Goal: Information Seeking & Learning: Learn about a topic

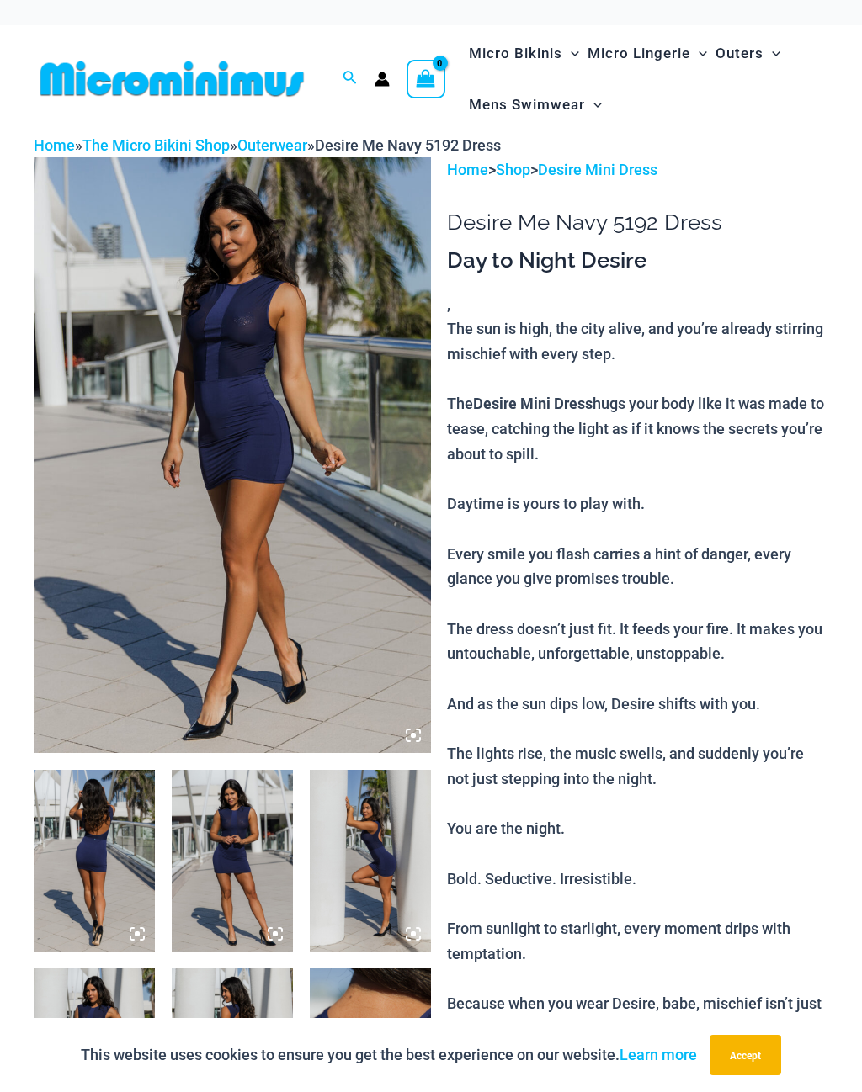
click at [288, 480] on img at bounding box center [232, 455] width 397 height 596
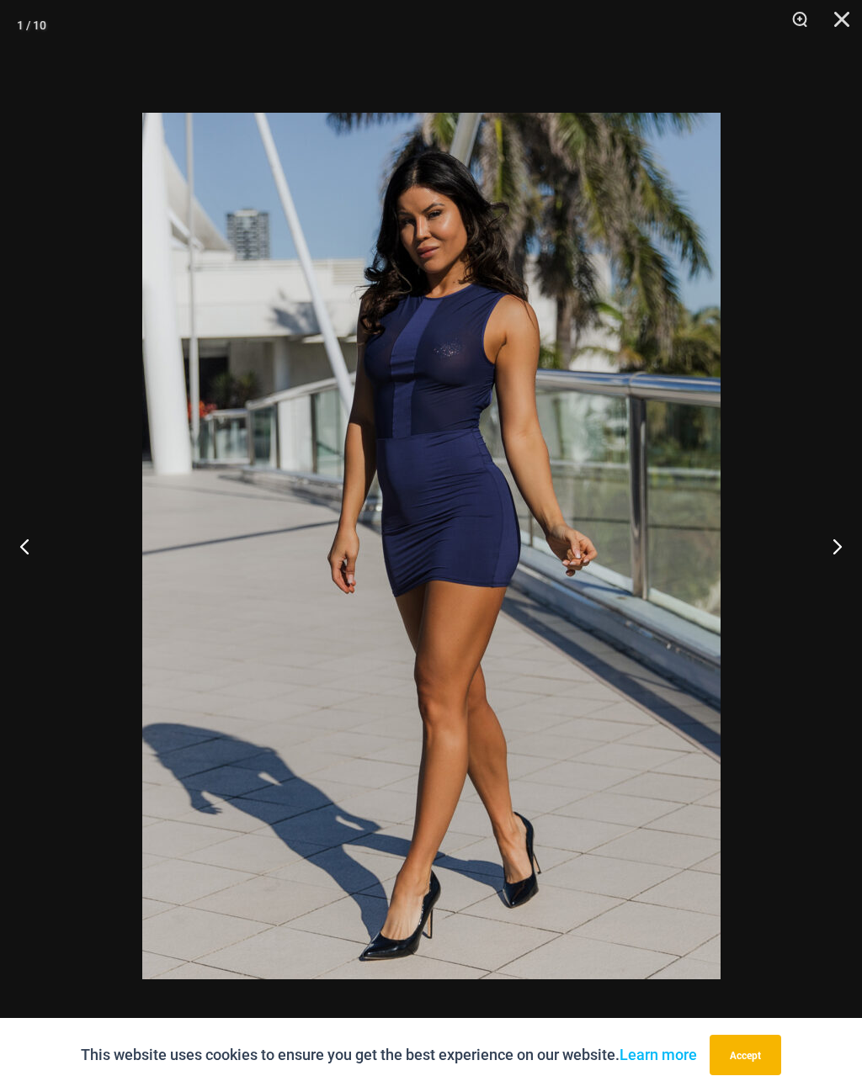
click at [834, 545] on button "Next" at bounding box center [830, 546] width 63 height 84
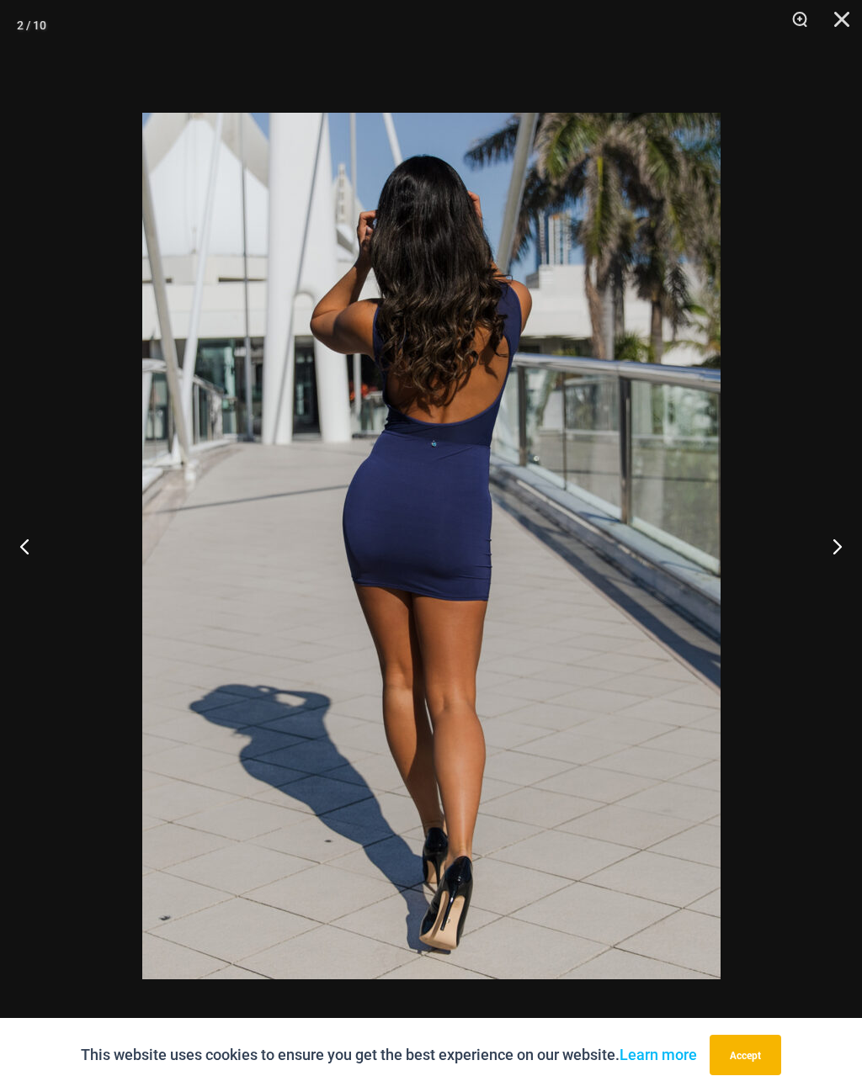
click at [832, 548] on button "Next" at bounding box center [830, 546] width 63 height 84
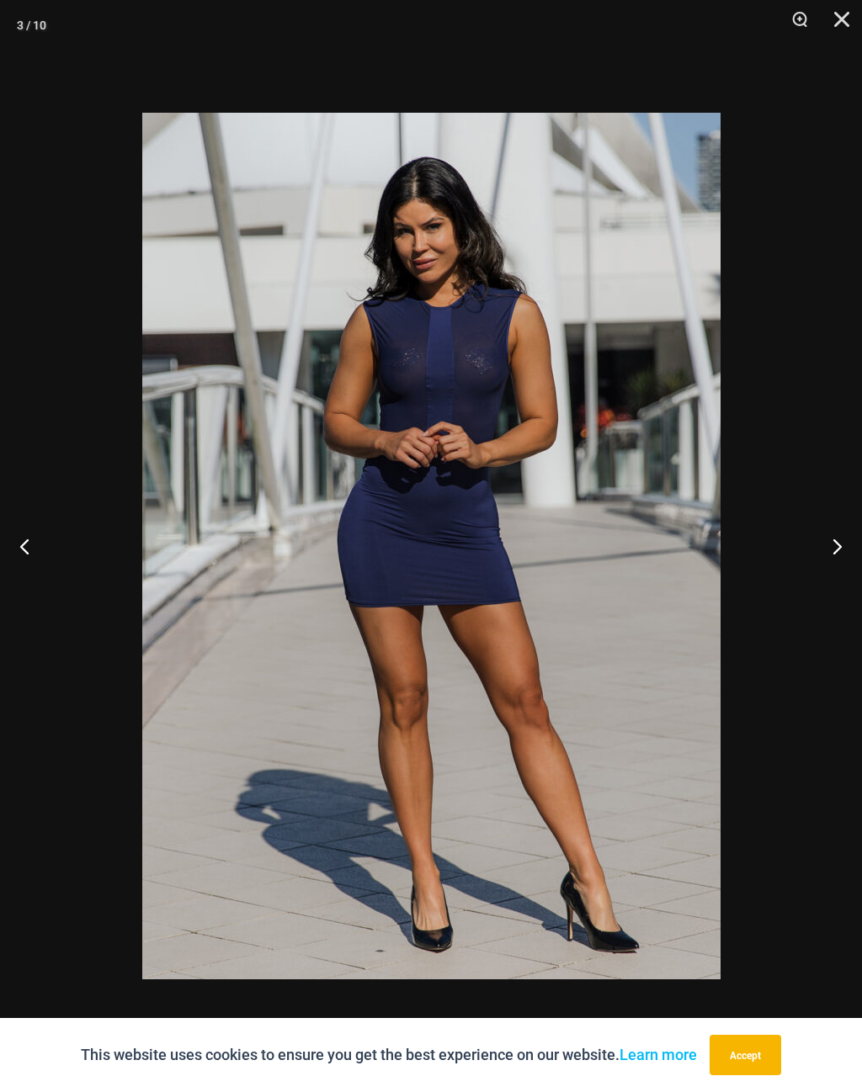
click at [820, 552] on button "Next" at bounding box center [830, 546] width 63 height 84
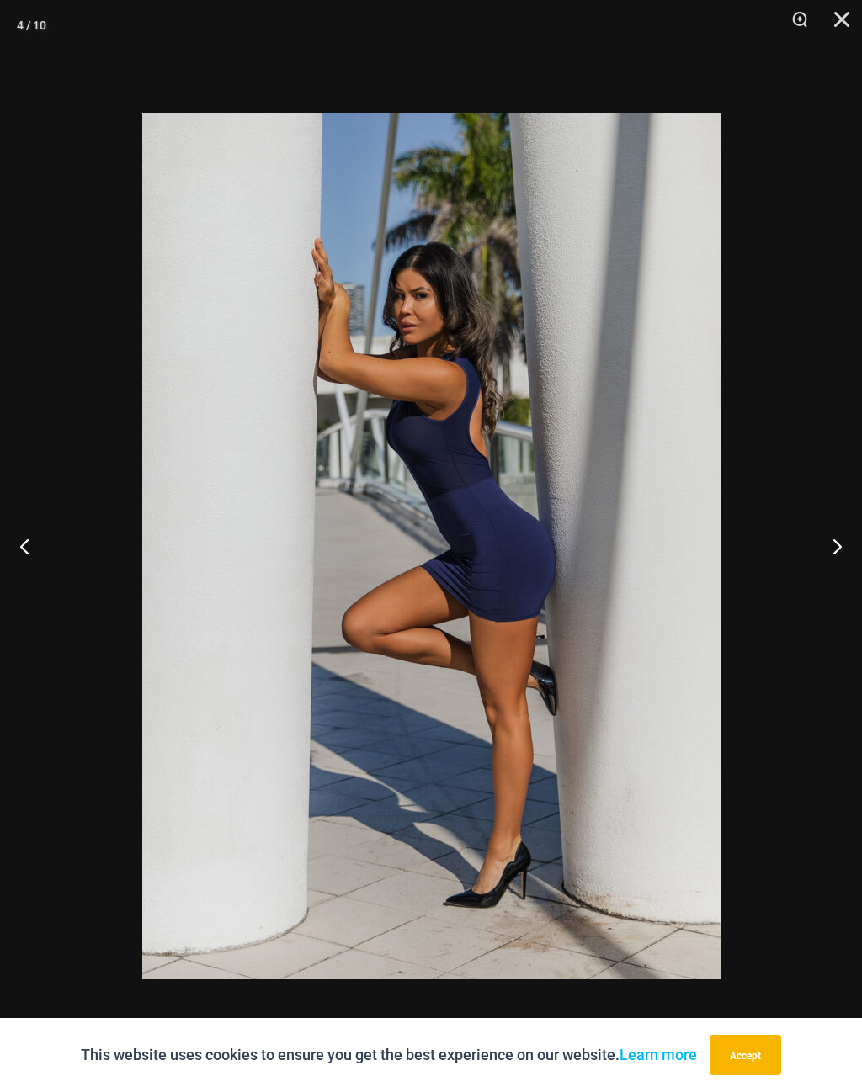
click at [827, 549] on button "Next" at bounding box center [830, 546] width 63 height 84
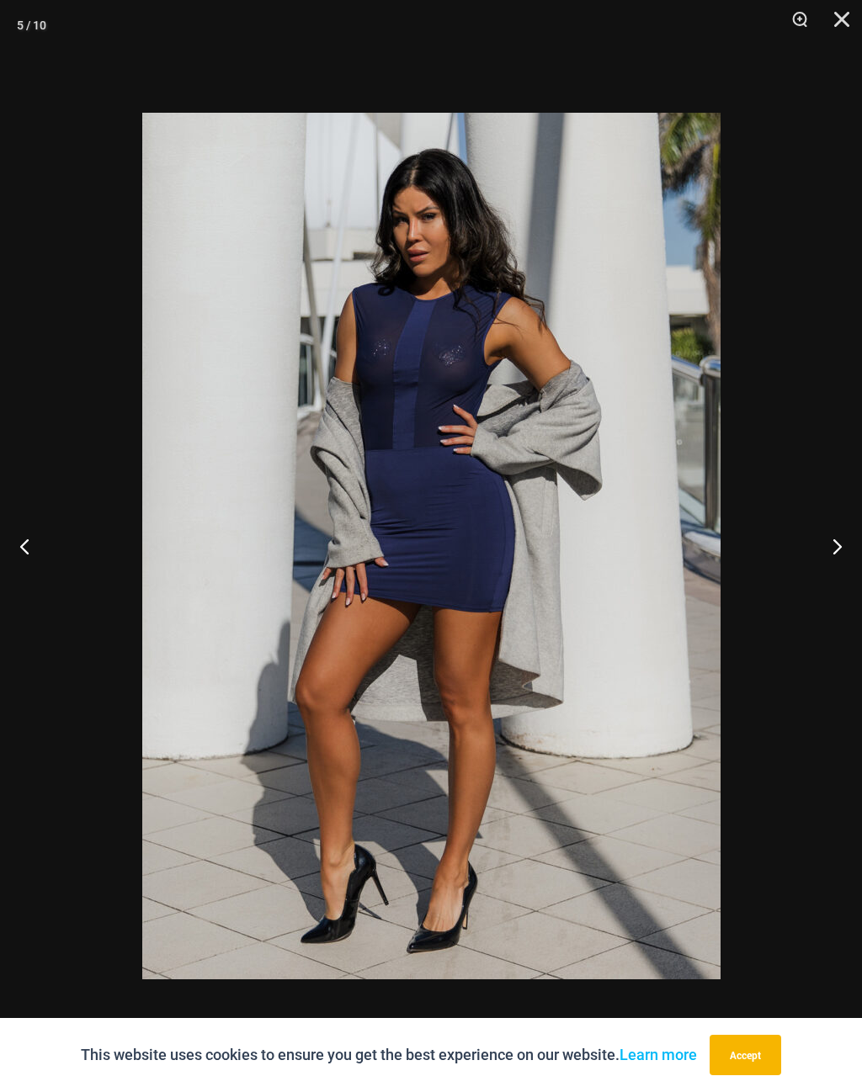
click at [830, 545] on button "Next" at bounding box center [830, 546] width 63 height 84
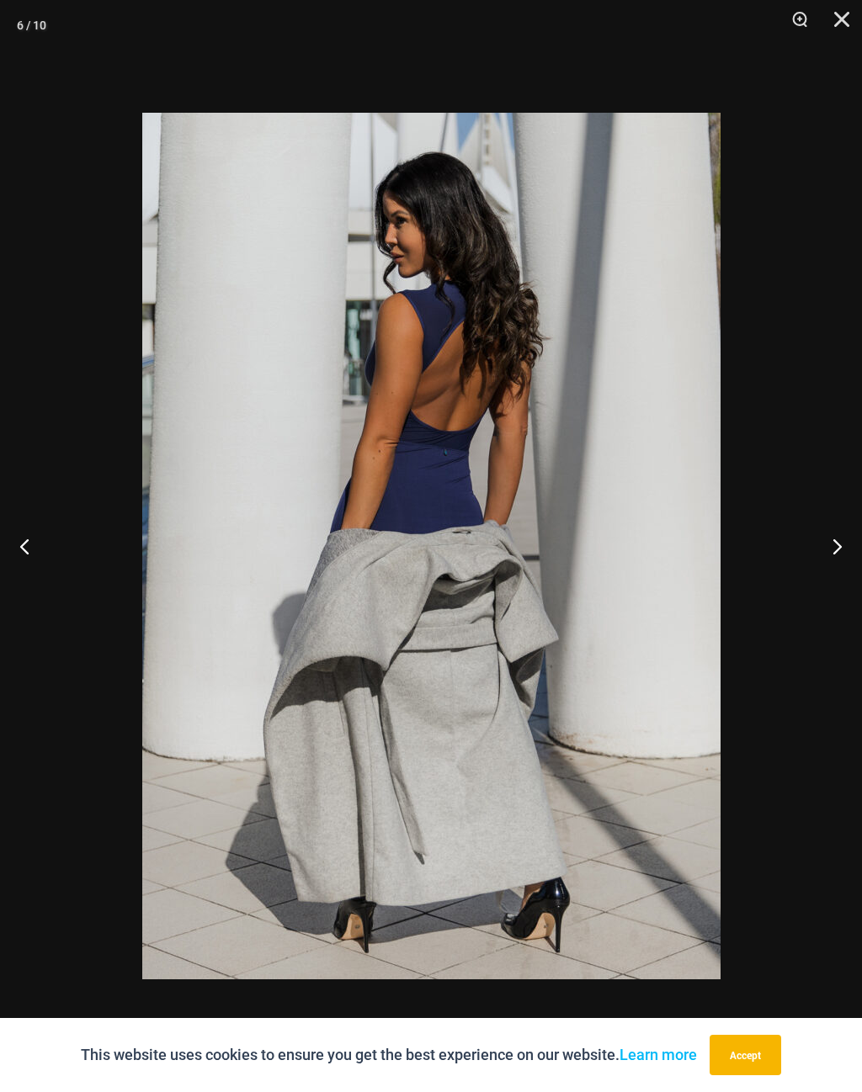
click at [831, 549] on button "Next" at bounding box center [830, 546] width 63 height 84
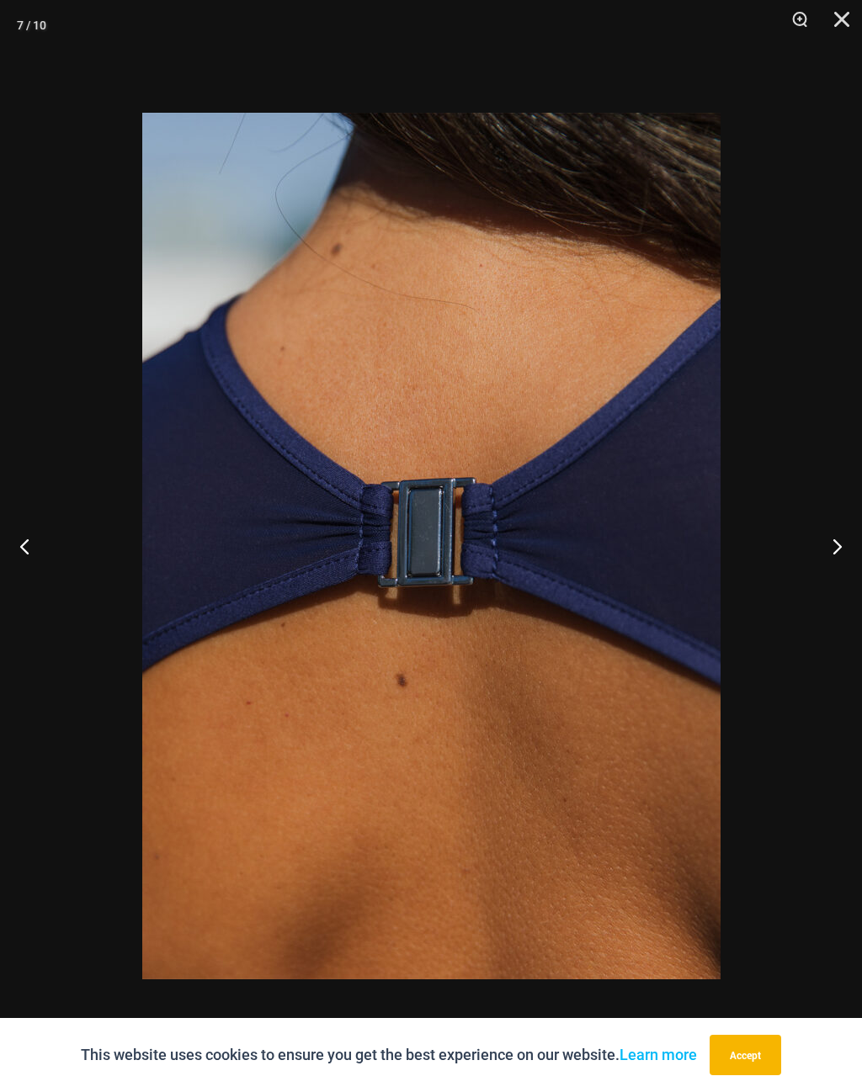
click at [829, 549] on button "Next" at bounding box center [830, 546] width 63 height 84
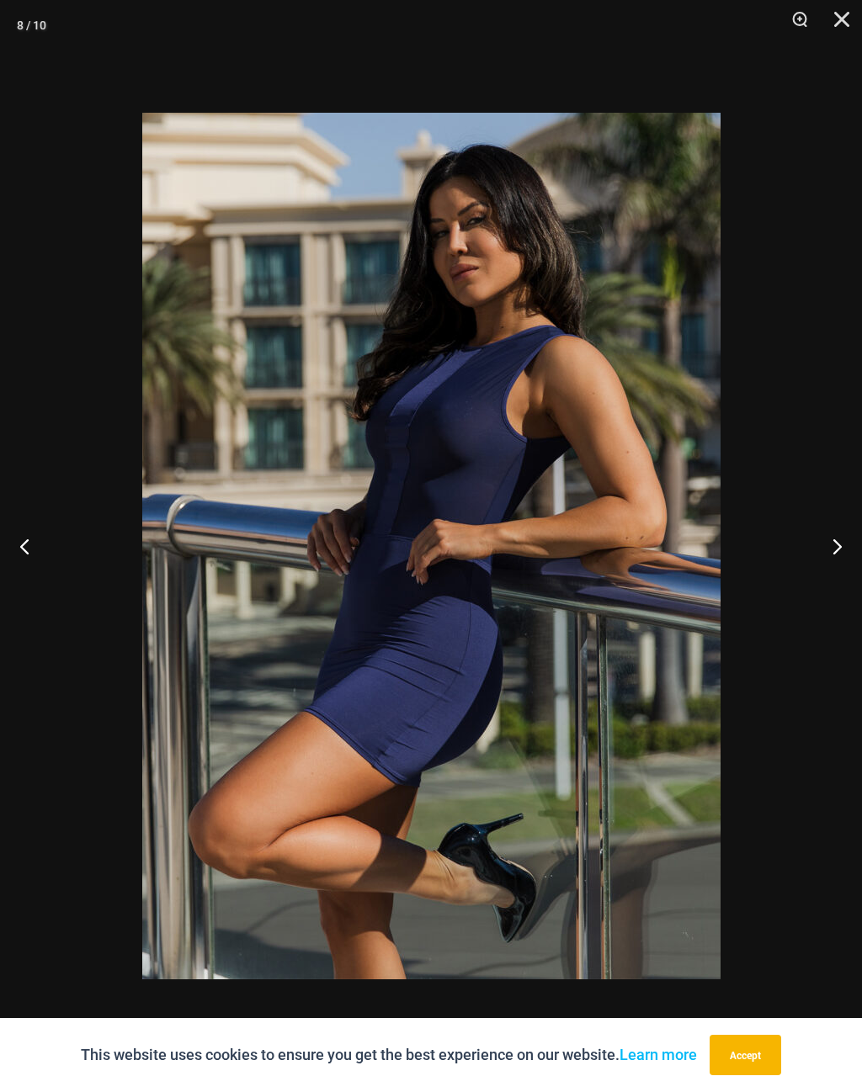
click at [827, 548] on button "Next" at bounding box center [830, 546] width 63 height 84
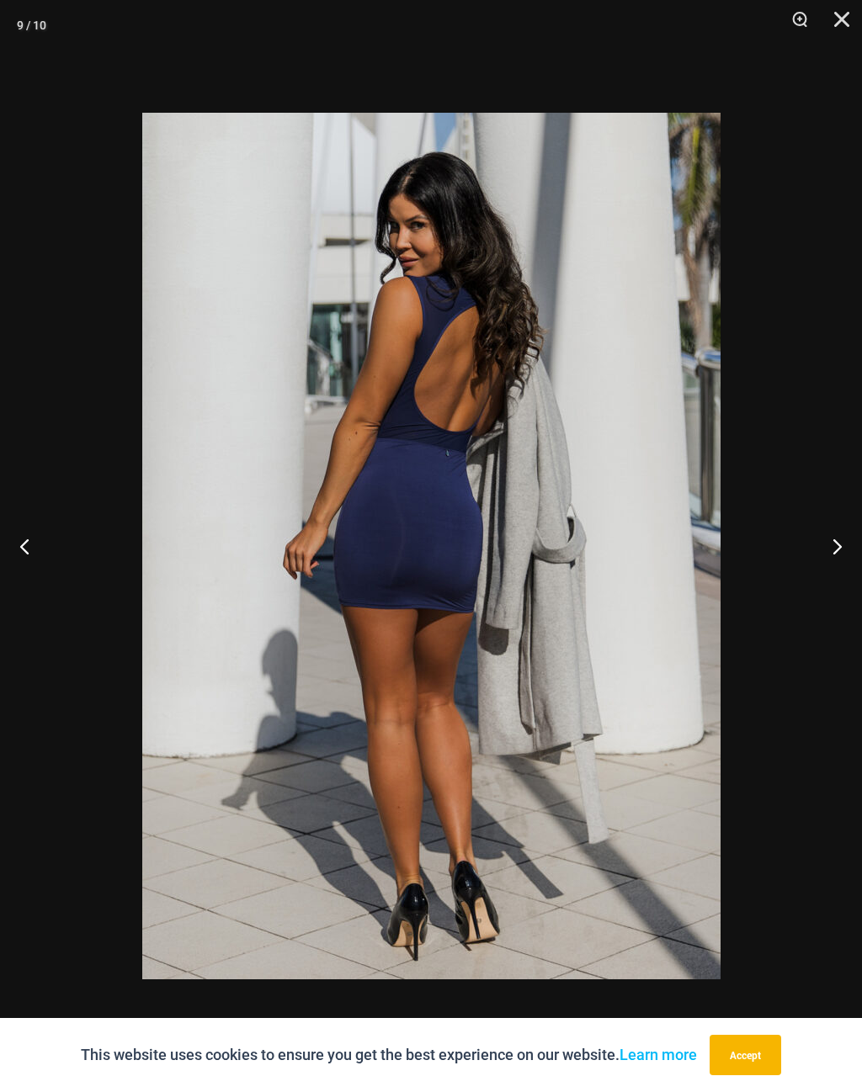
click at [826, 547] on button "Next" at bounding box center [830, 546] width 63 height 84
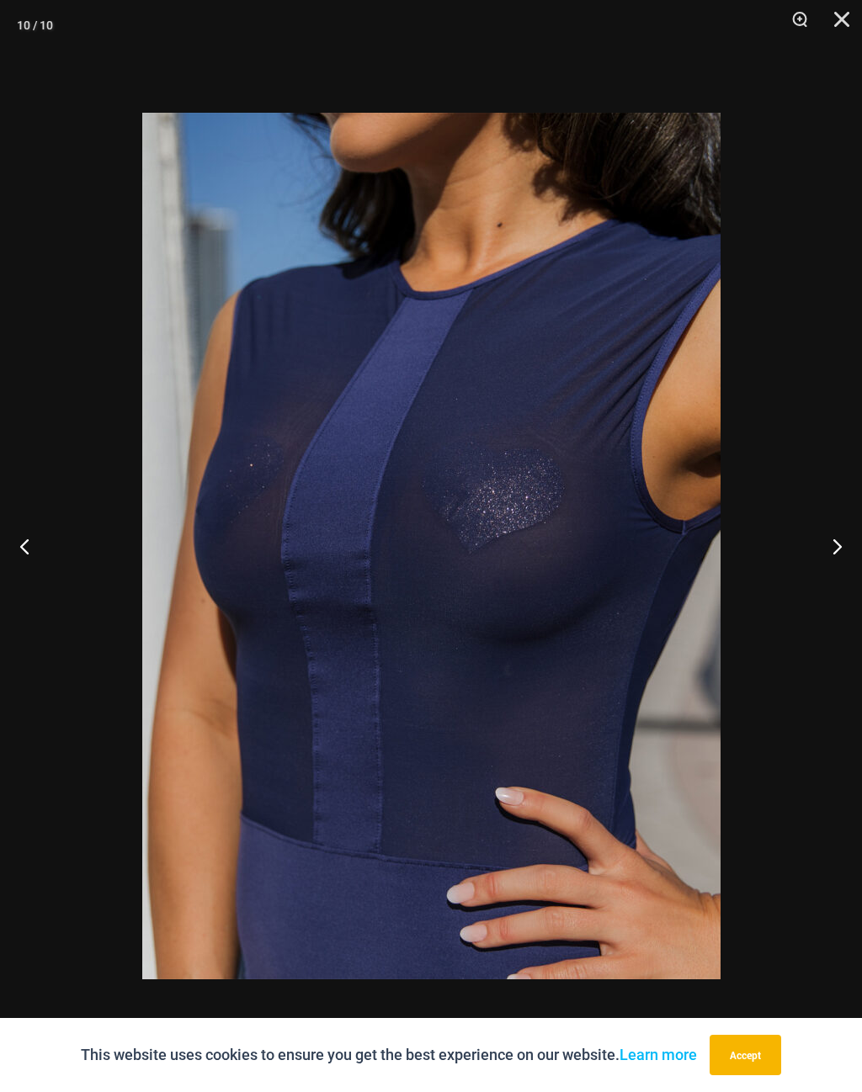
click at [816, 549] on button "Next" at bounding box center [830, 546] width 63 height 84
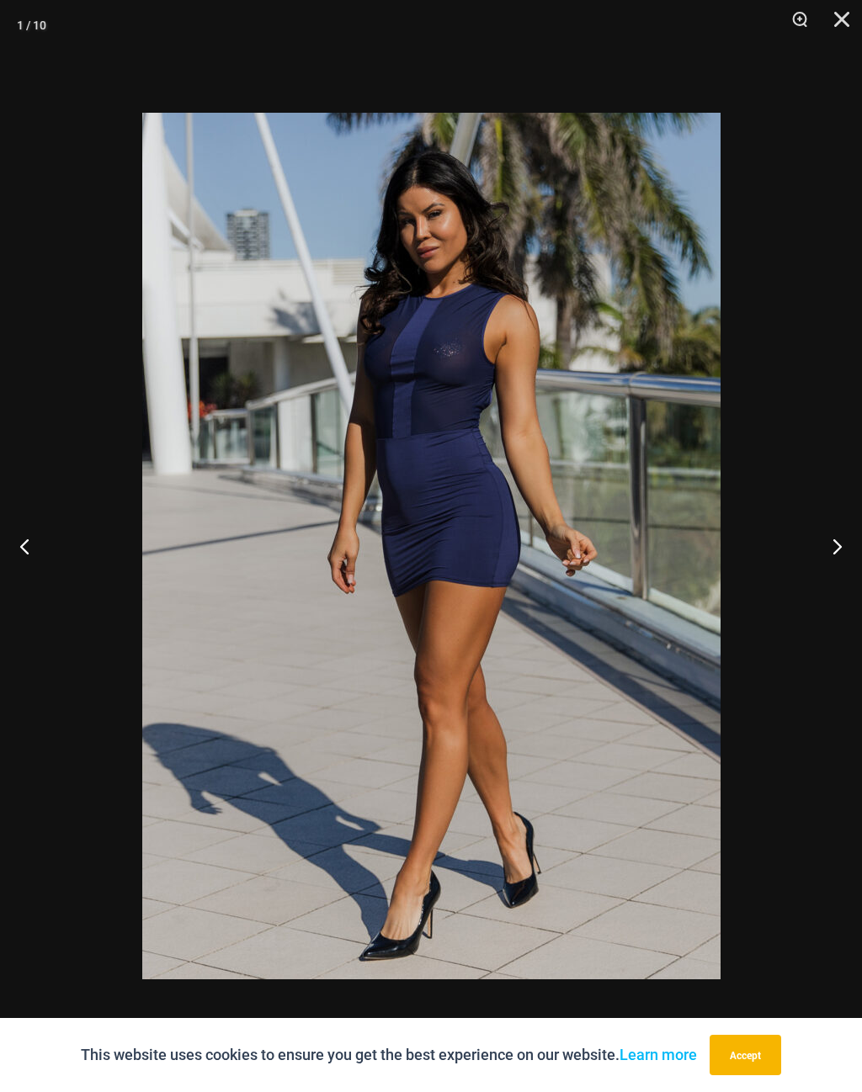
click at [836, 19] on button "Close" at bounding box center [835, 25] width 42 height 50
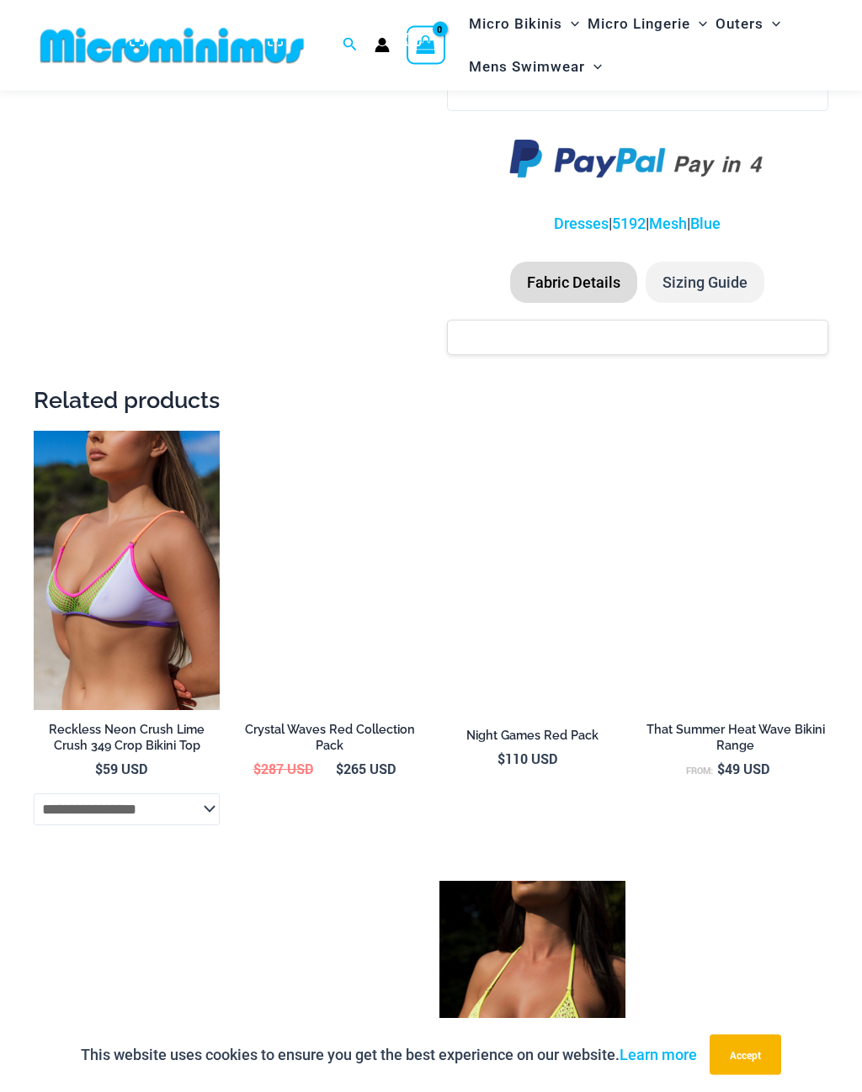
scroll to position [1275, 0]
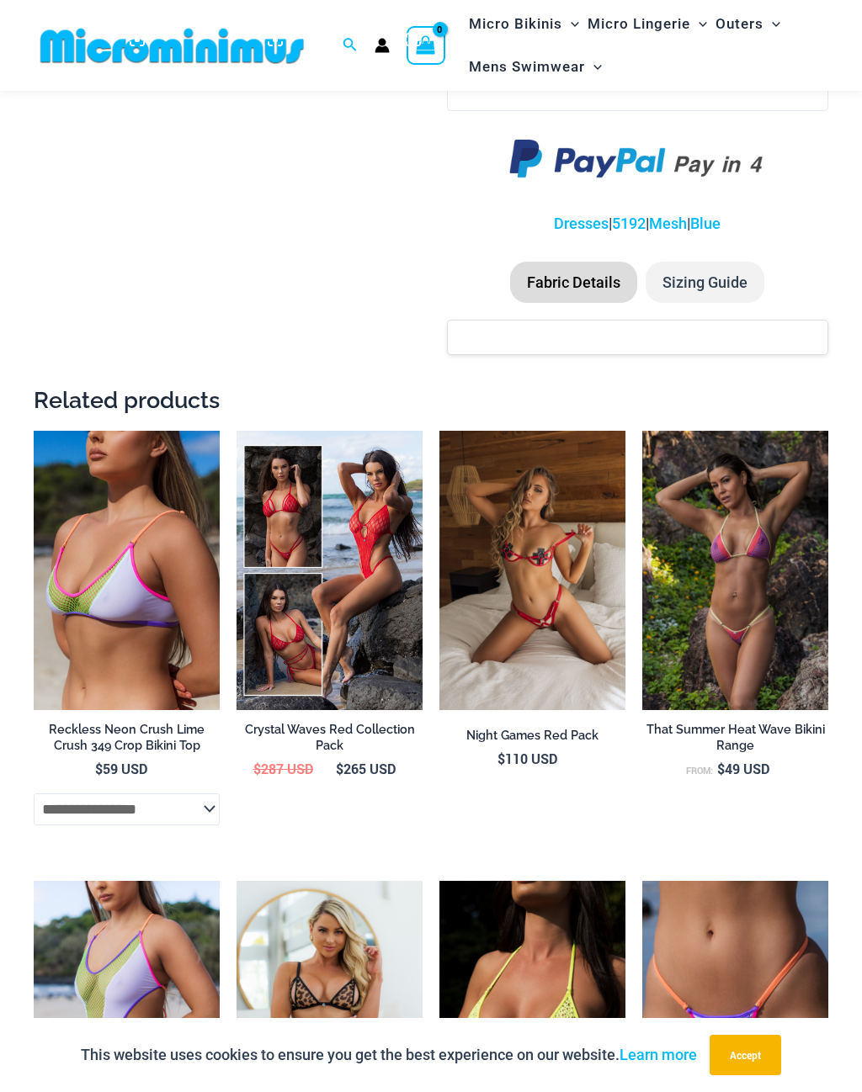
click at [642, 431] on img at bounding box center [642, 431] width 0 height 0
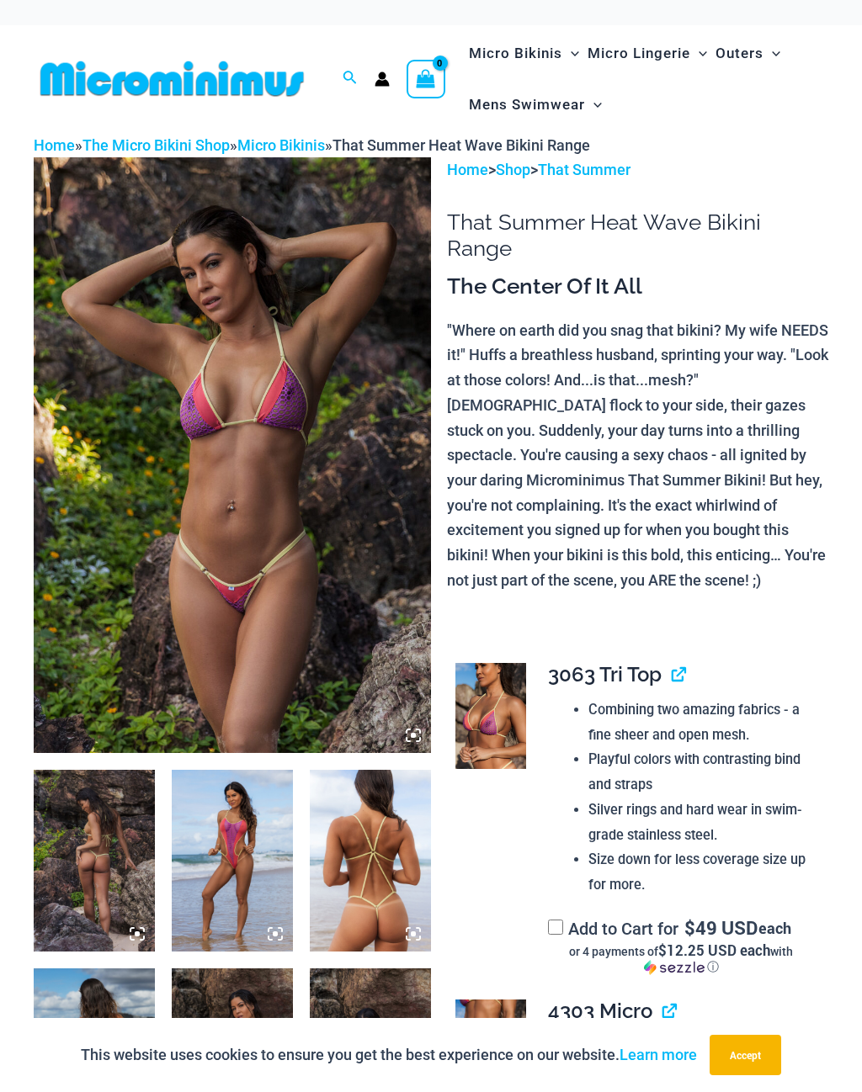
click at [379, 570] on img at bounding box center [232, 455] width 397 height 596
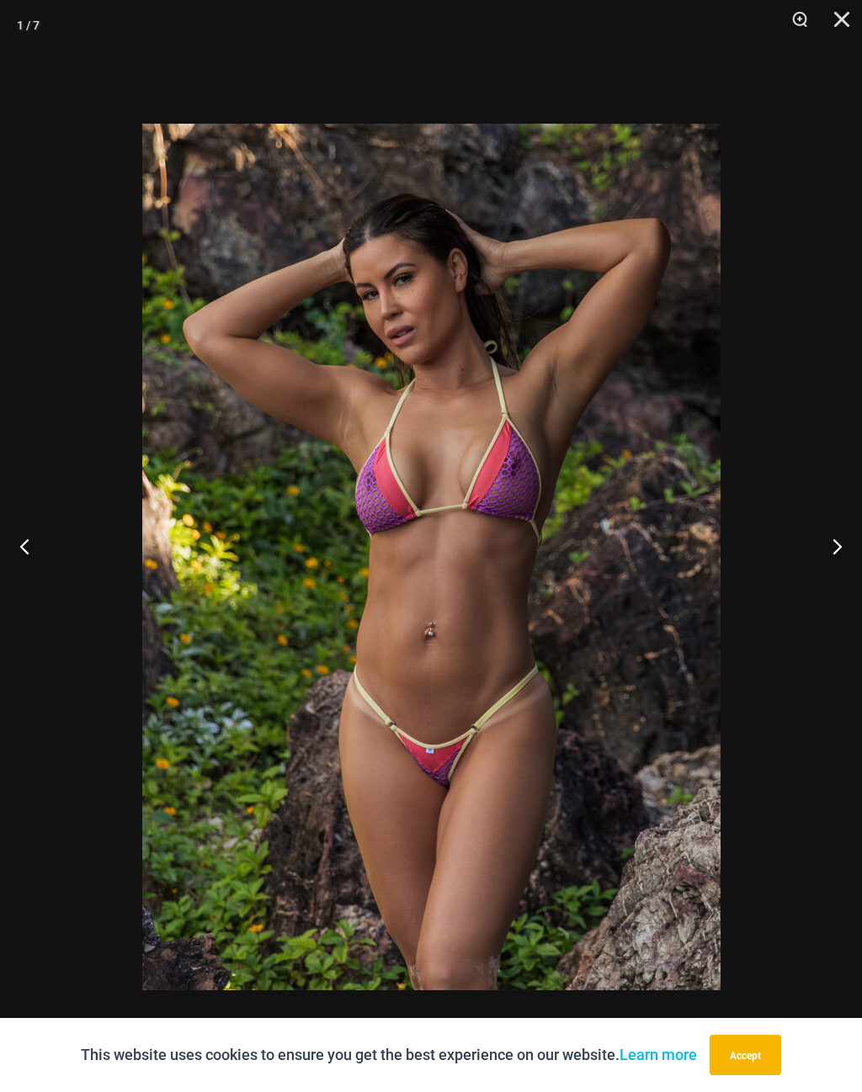
click at [838, 566] on button "Next" at bounding box center [830, 546] width 63 height 84
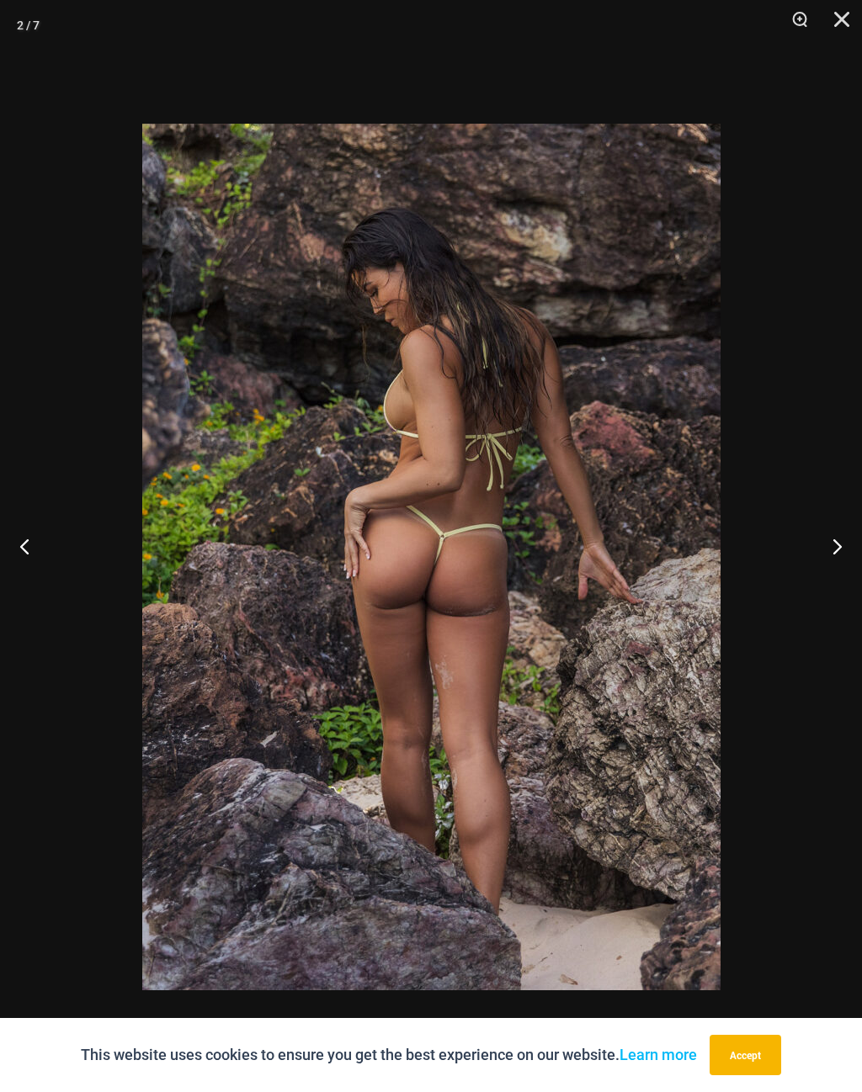
click at [830, 564] on button "Next" at bounding box center [830, 546] width 63 height 84
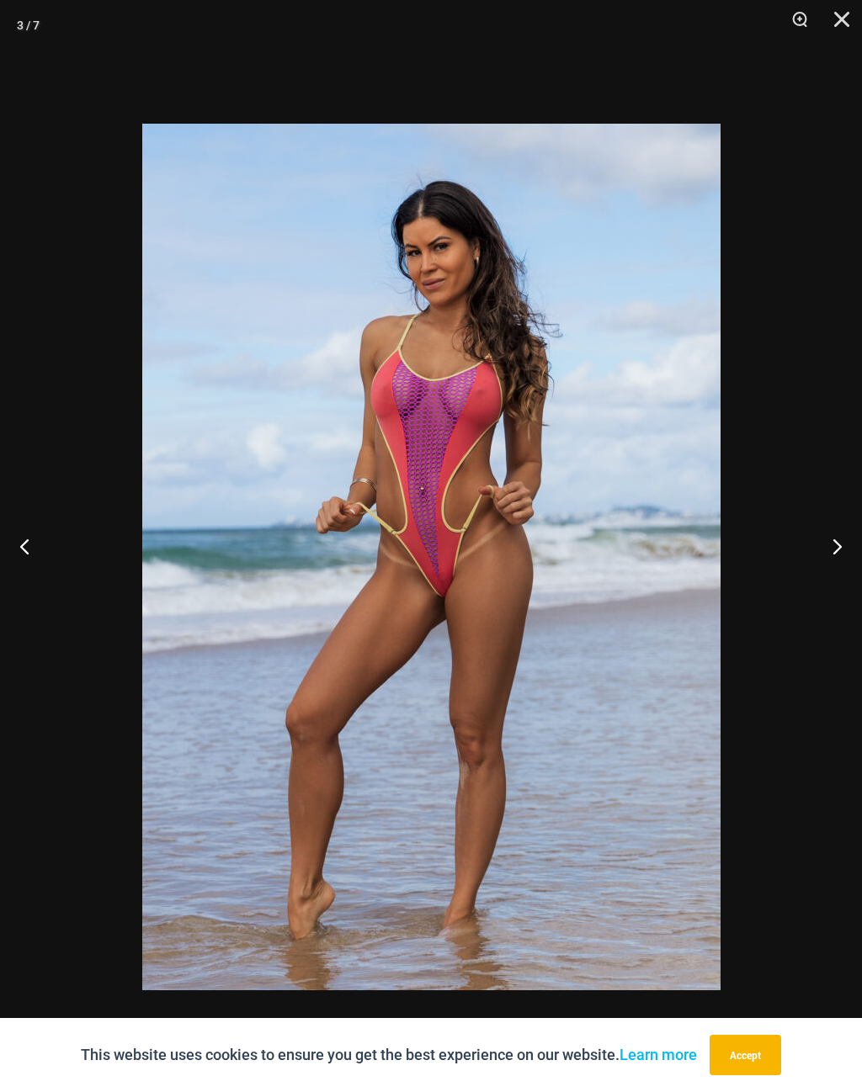
click at [830, 554] on button "Next" at bounding box center [830, 546] width 63 height 84
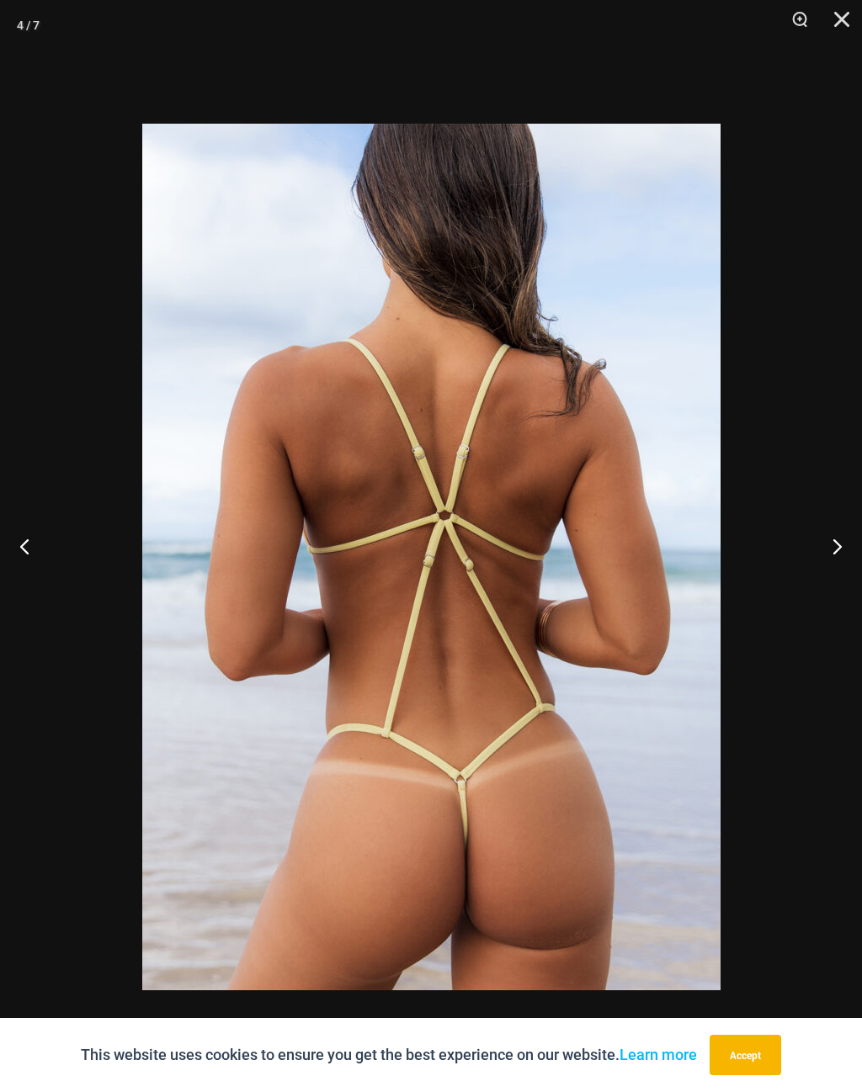
click at [820, 570] on button "Next" at bounding box center [830, 546] width 63 height 84
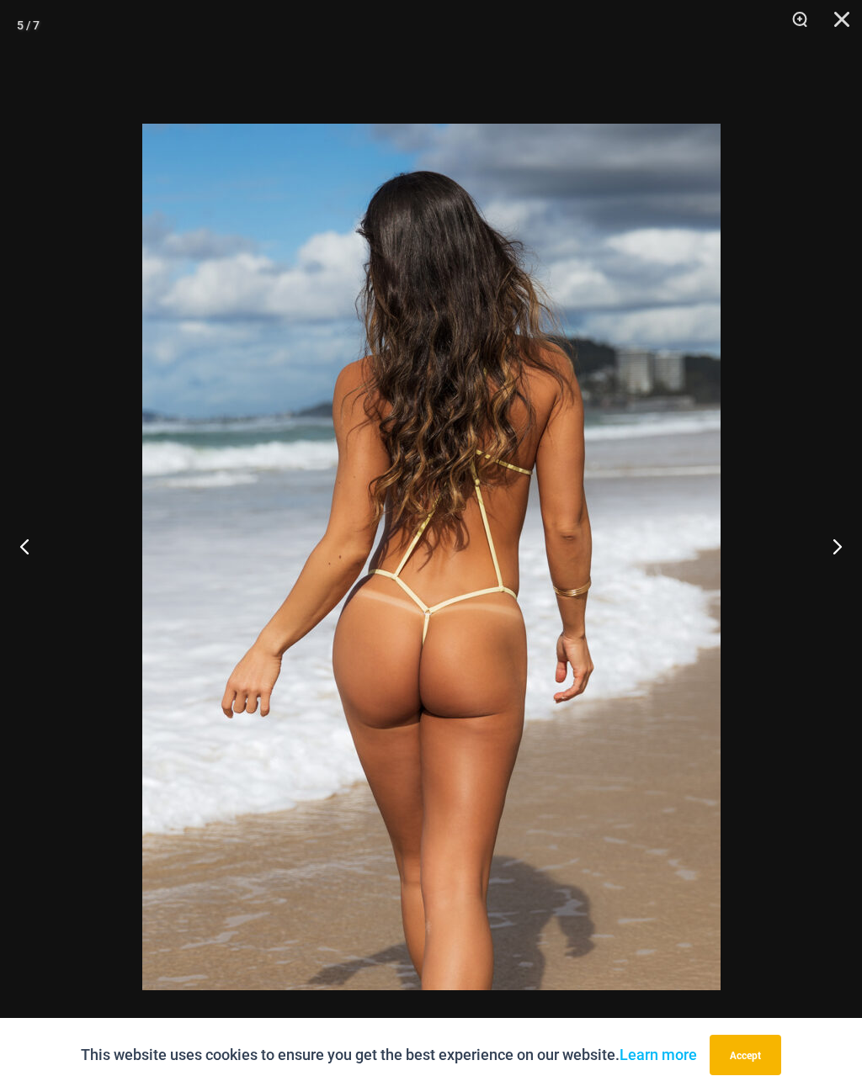
click at [835, 551] on button "Next" at bounding box center [830, 546] width 63 height 84
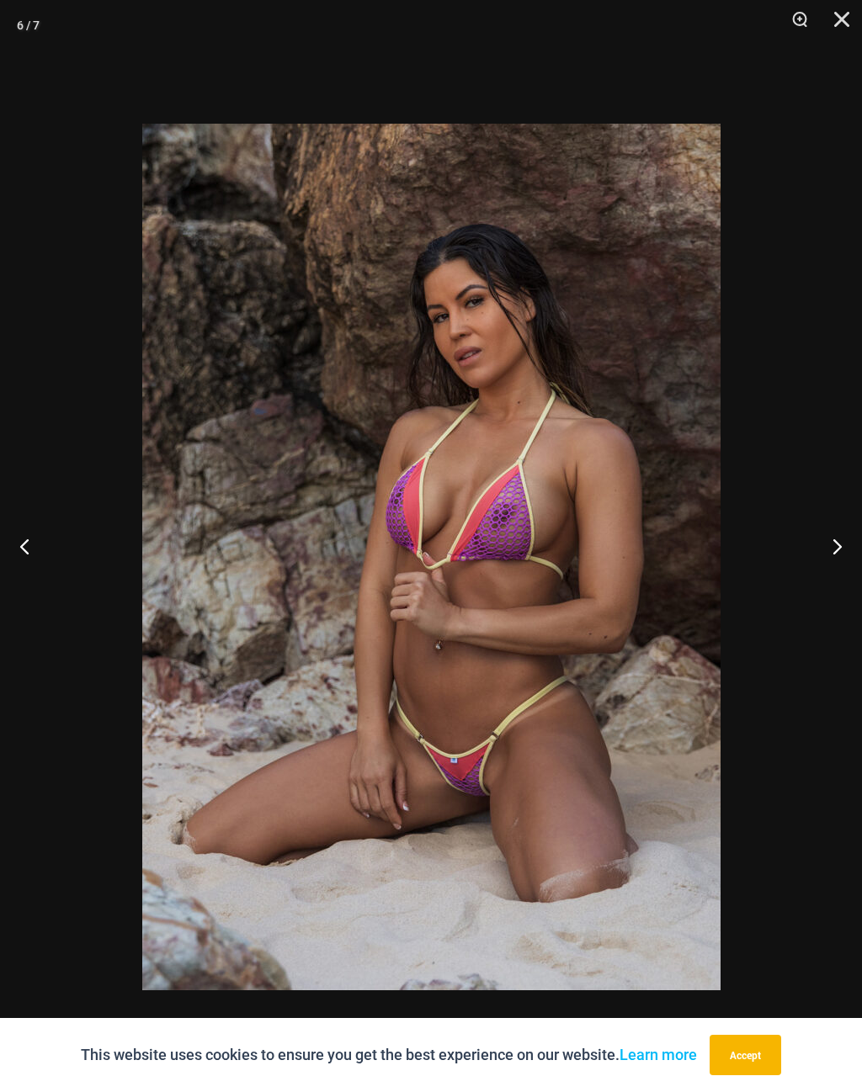
click at [842, 560] on button "Next" at bounding box center [830, 546] width 63 height 84
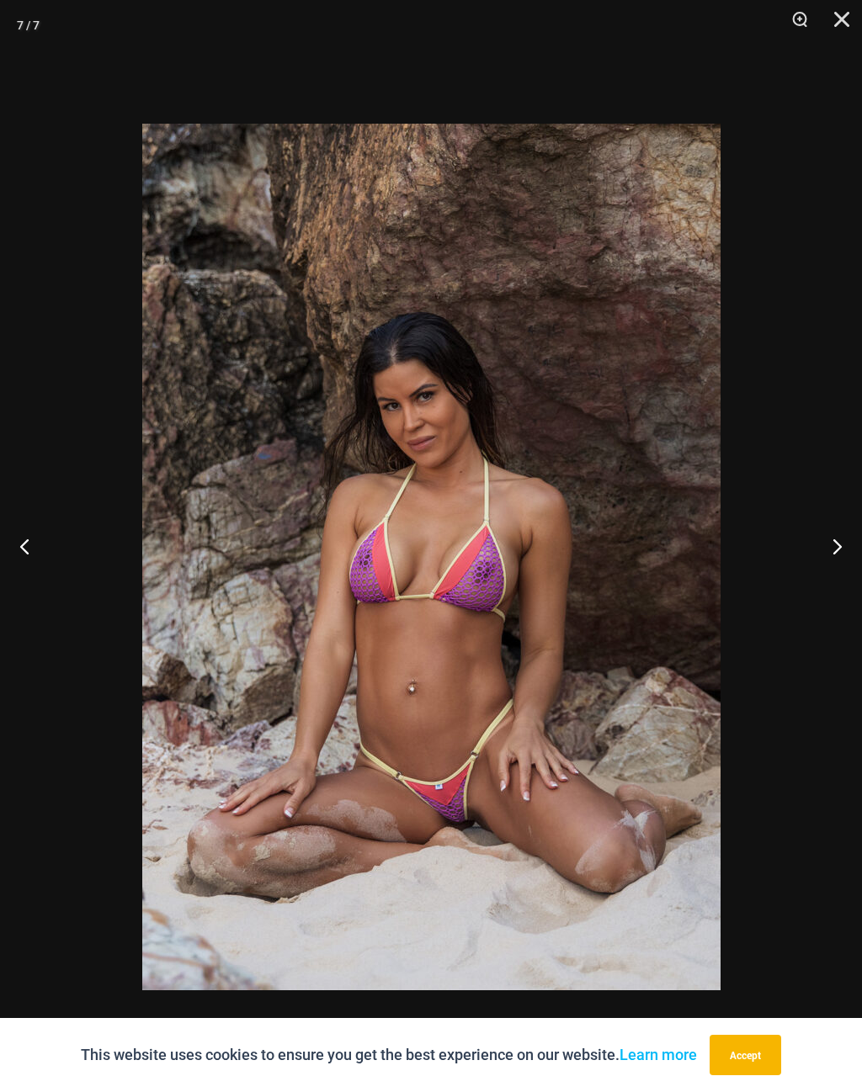
click at [833, 564] on button "Next" at bounding box center [830, 546] width 63 height 84
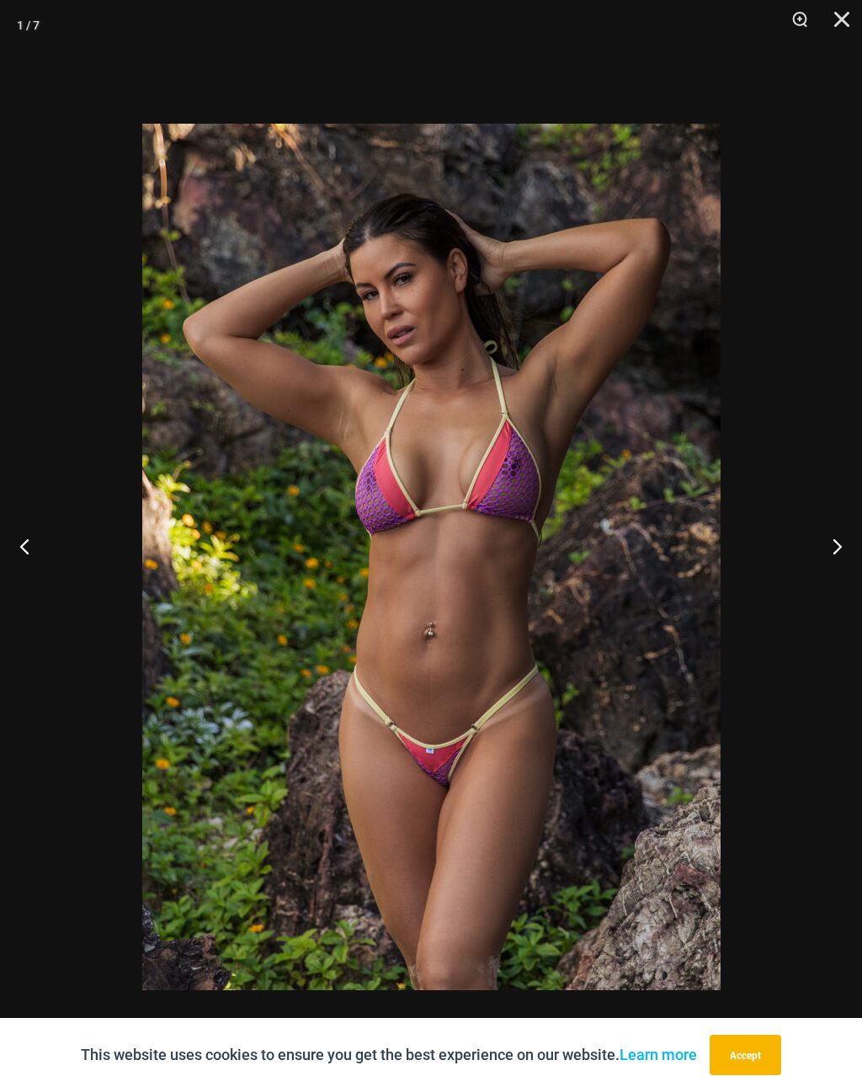
click at [842, 23] on button "Close" at bounding box center [835, 25] width 42 height 50
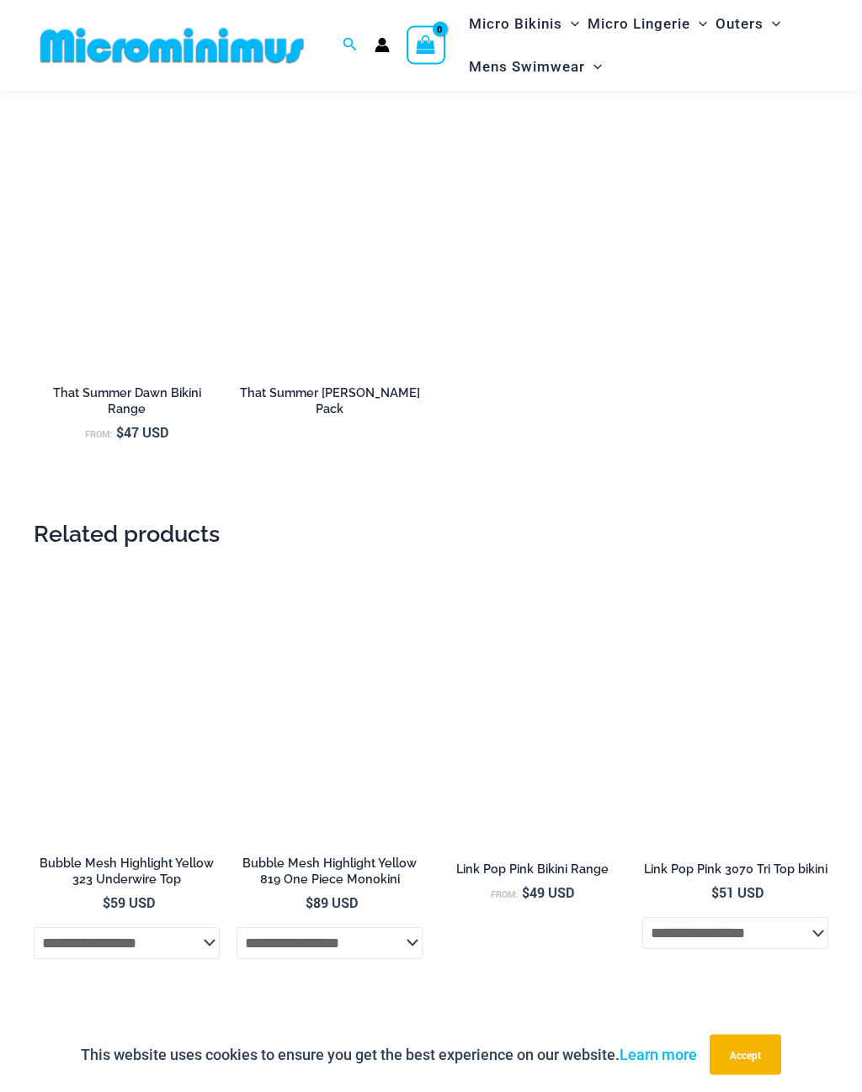
scroll to position [2520, 0]
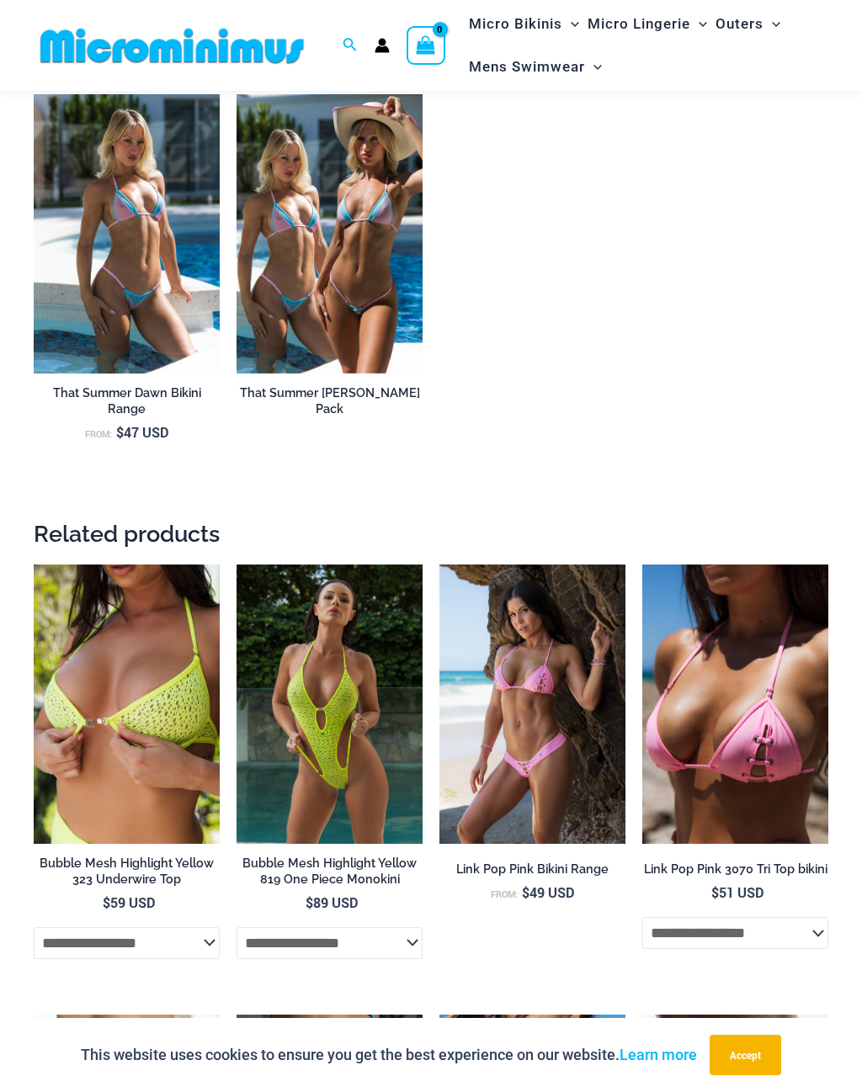
click at [439, 565] on img at bounding box center [439, 565] width 0 height 0
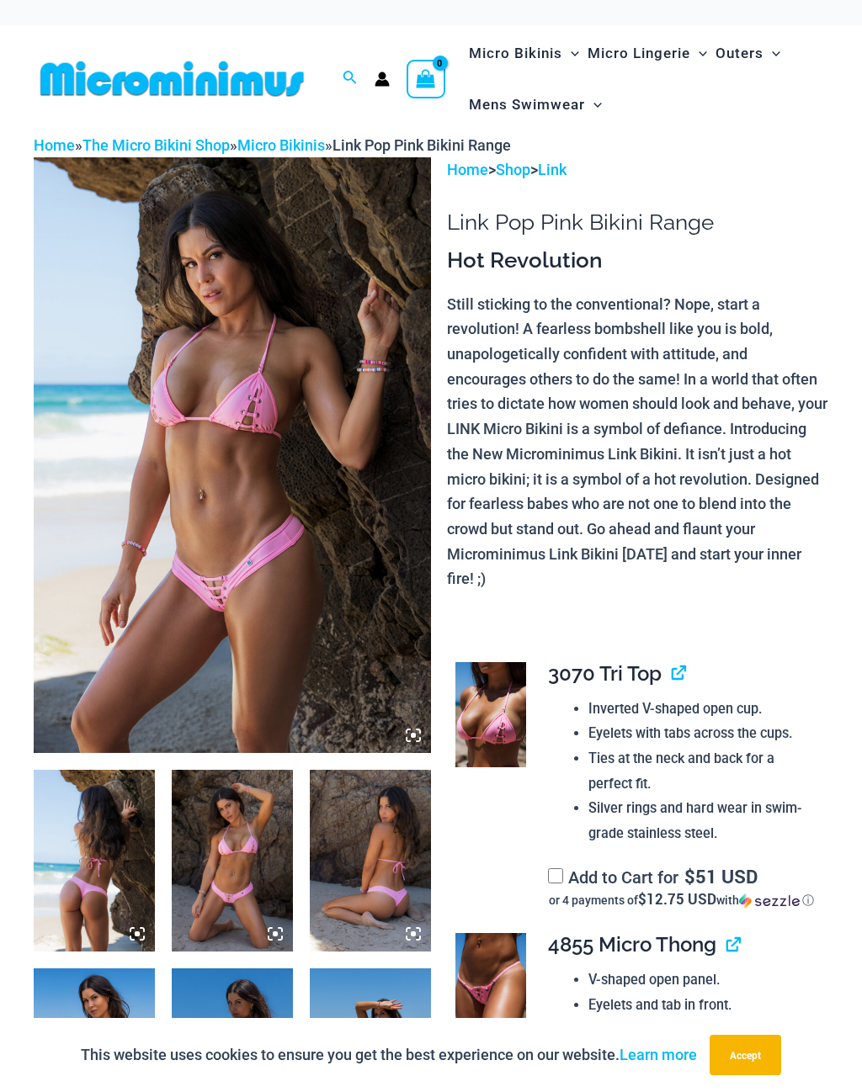
click at [348, 477] on img at bounding box center [232, 455] width 397 height 596
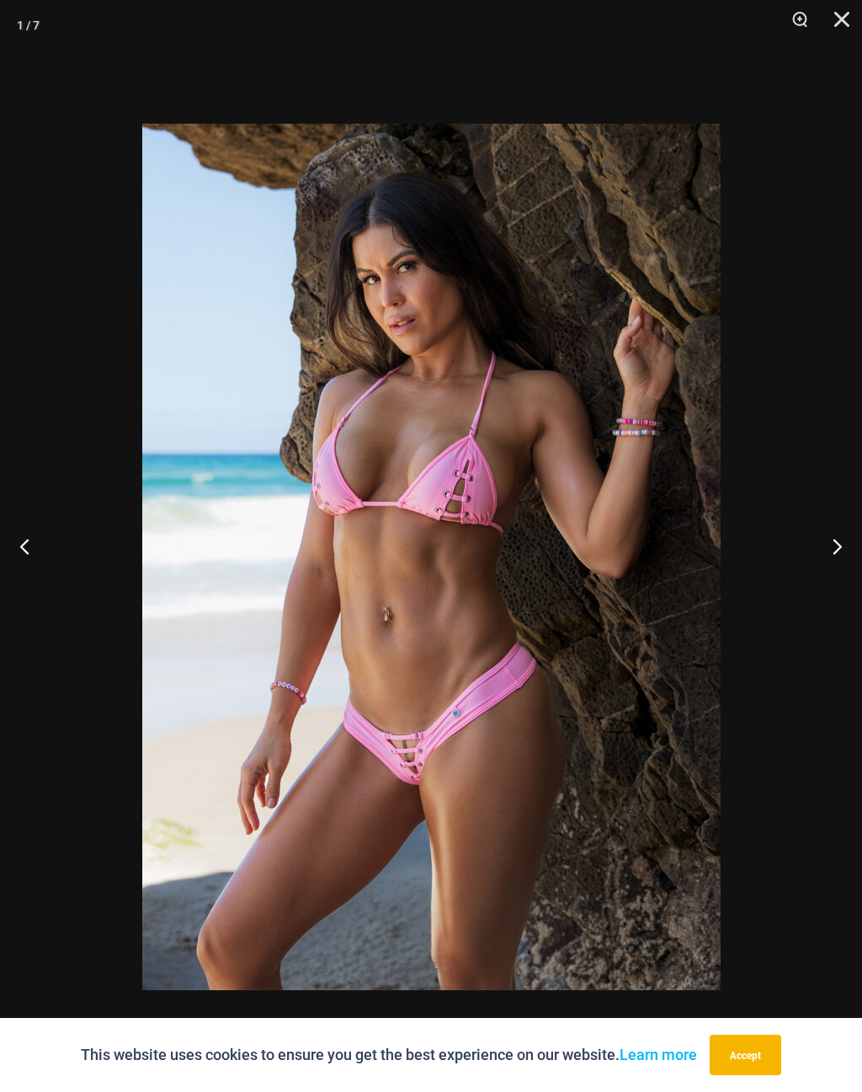
click at [830, 546] on button "Next" at bounding box center [830, 546] width 63 height 84
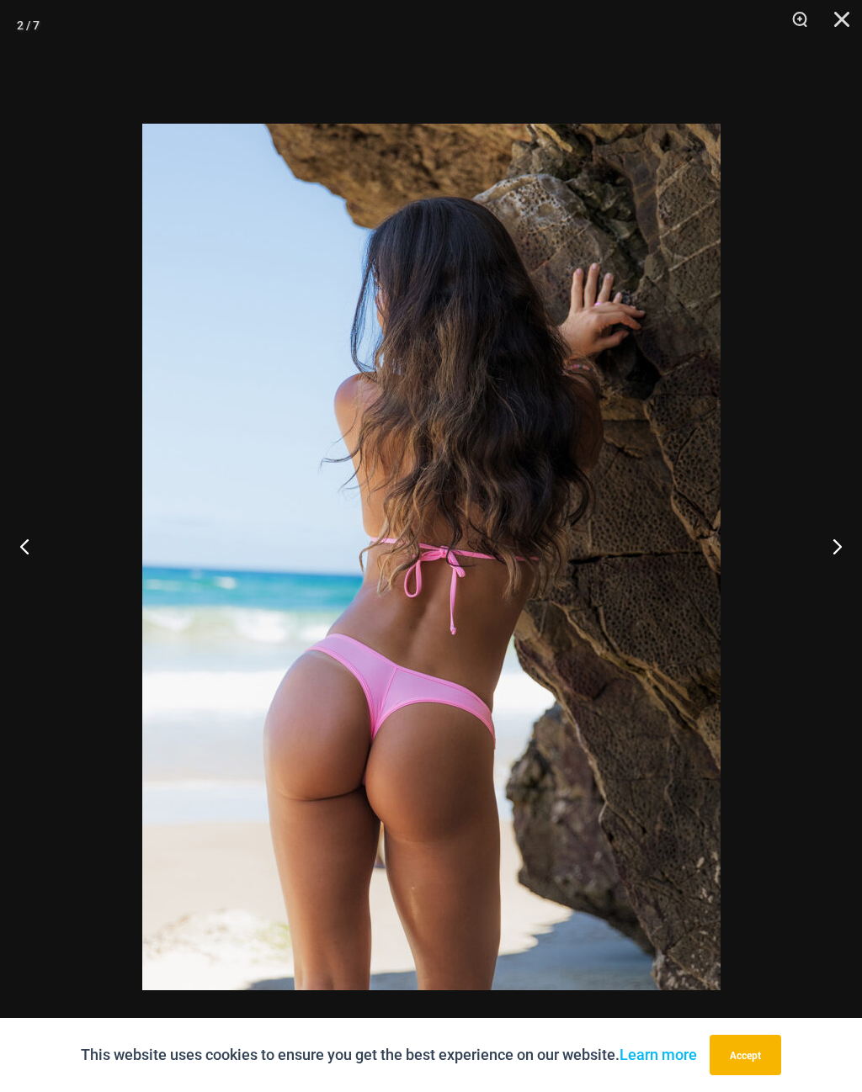
click at [824, 567] on button "Next" at bounding box center [830, 546] width 63 height 84
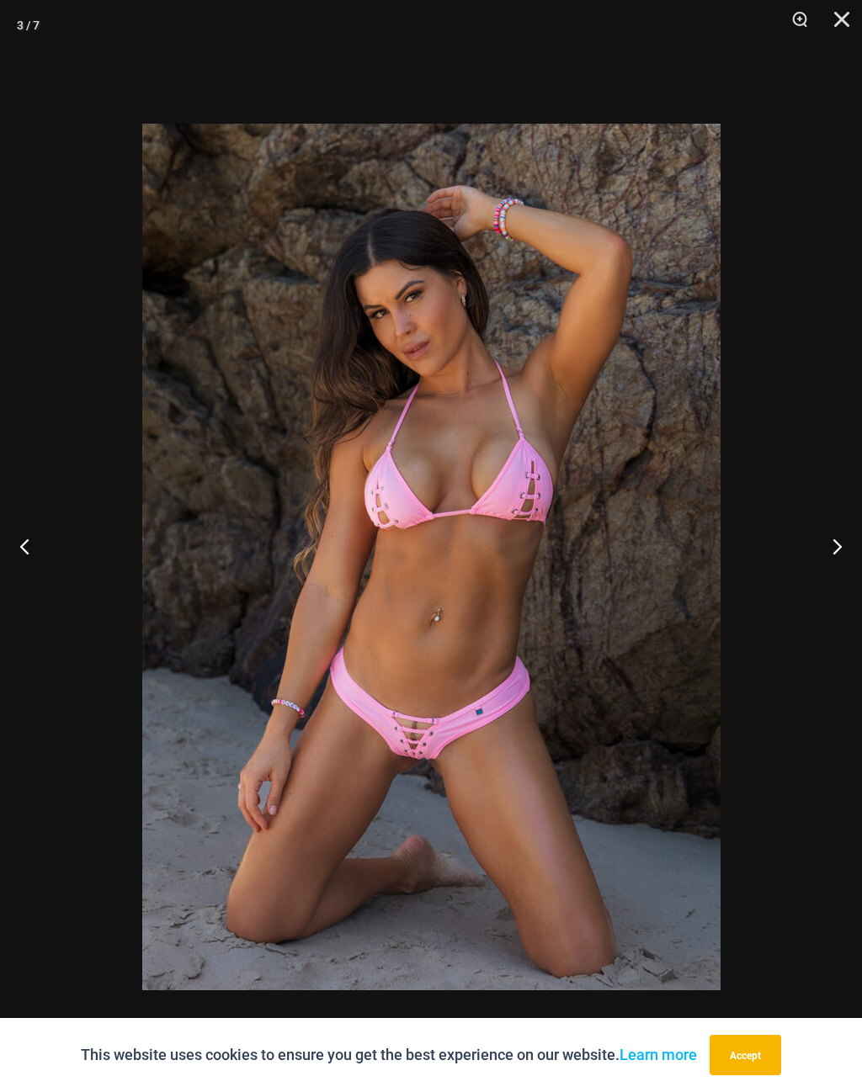
click at [828, 562] on button "Next" at bounding box center [830, 546] width 63 height 84
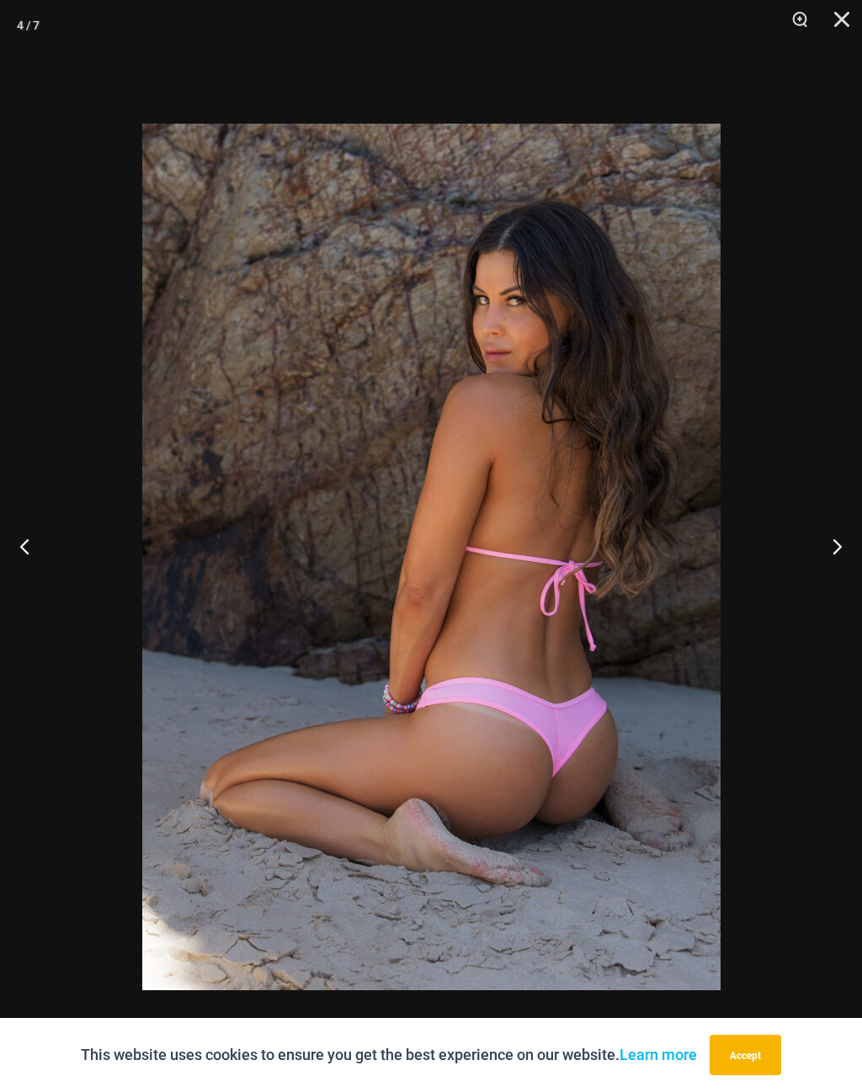
click at [834, 558] on button "Next" at bounding box center [830, 546] width 63 height 84
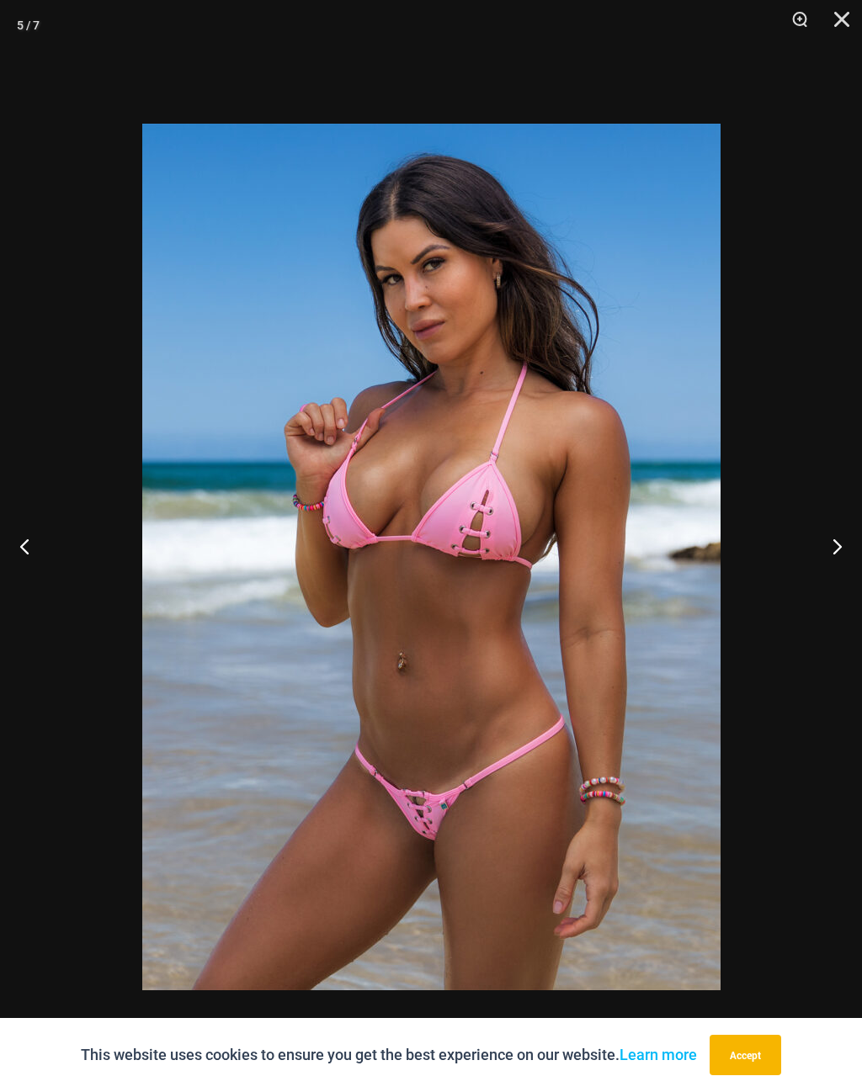
click at [825, 554] on button "Next" at bounding box center [830, 546] width 63 height 84
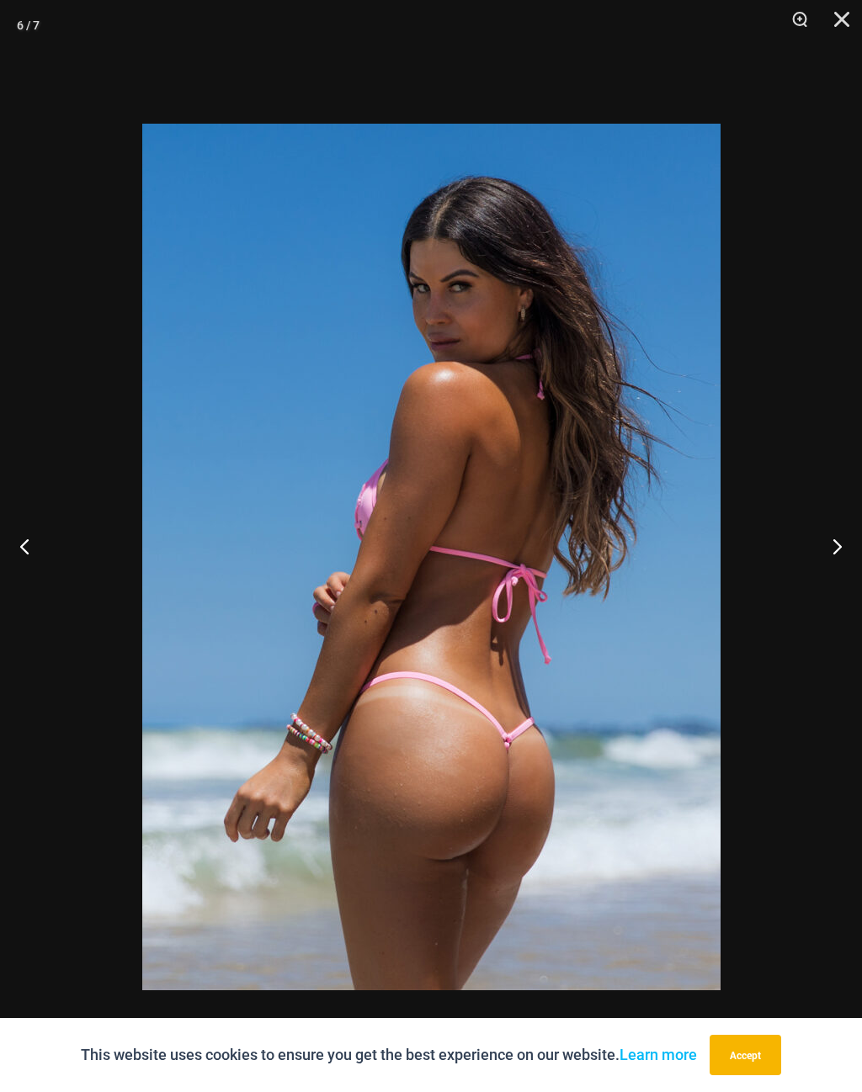
click at [833, 566] on button "Next" at bounding box center [830, 546] width 63 height 84
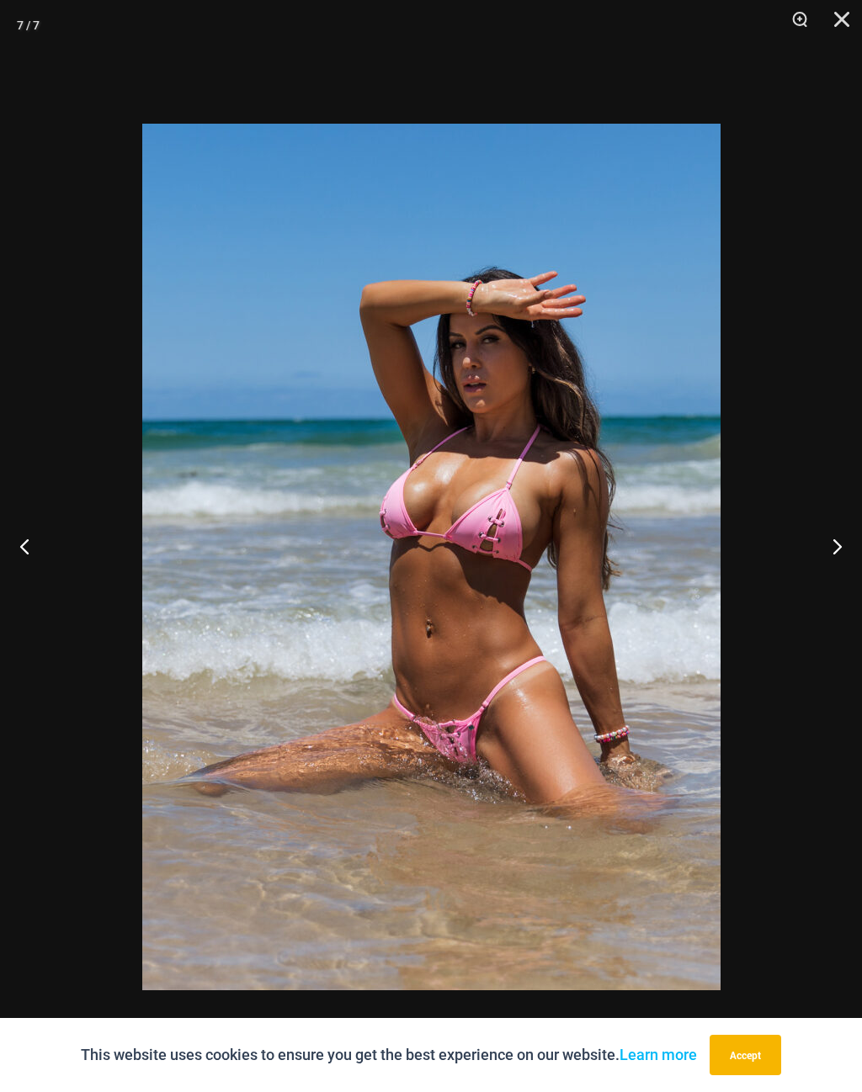
click at [830, 558] on button "Next" at bounding box center [830, 546] width 63 height 84
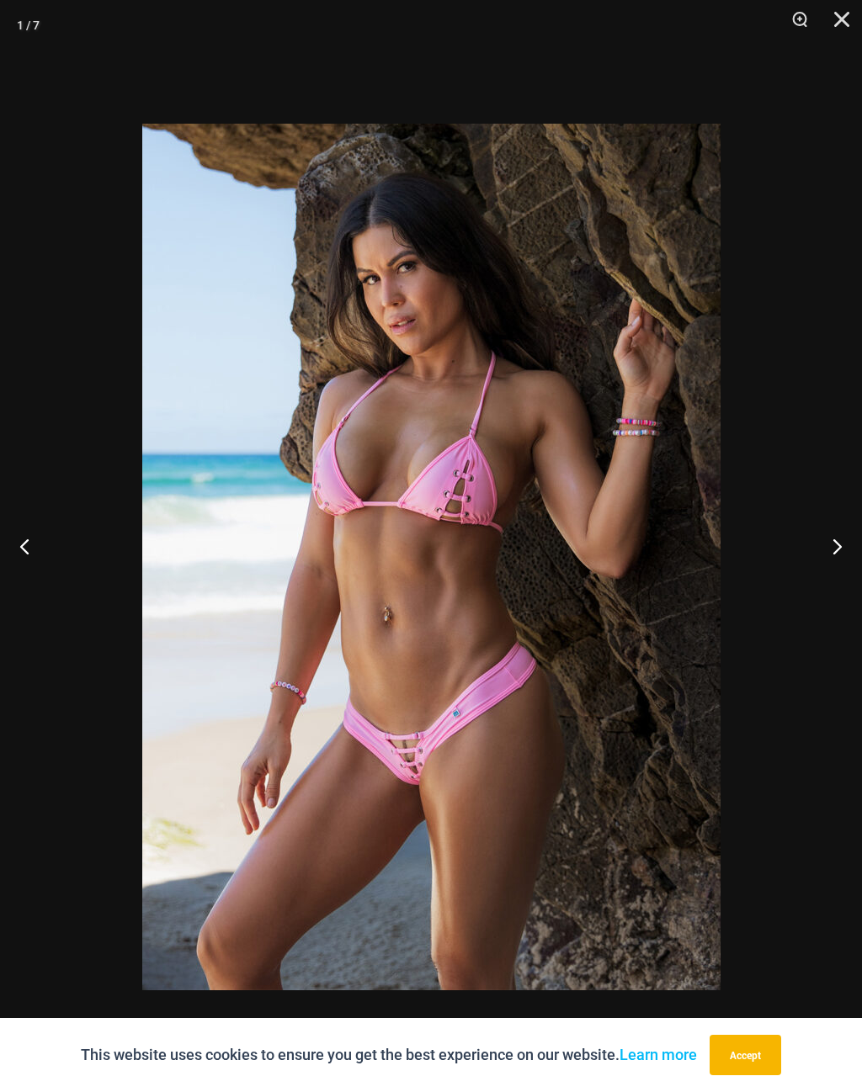
click at [828, 558] on button "Next" at bounding box center [830, 546] width 63 height 84
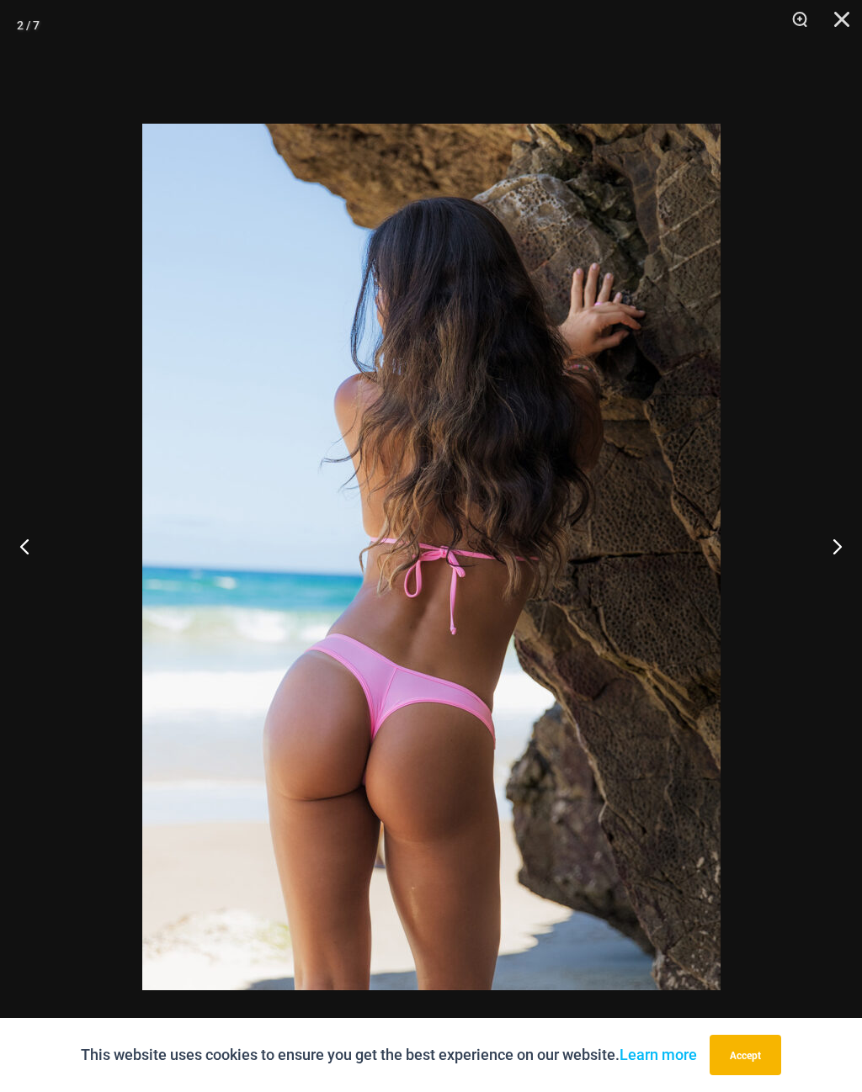
click at [829, 28] on button "Close" at bounding box center [835, 25] width 42 height 50
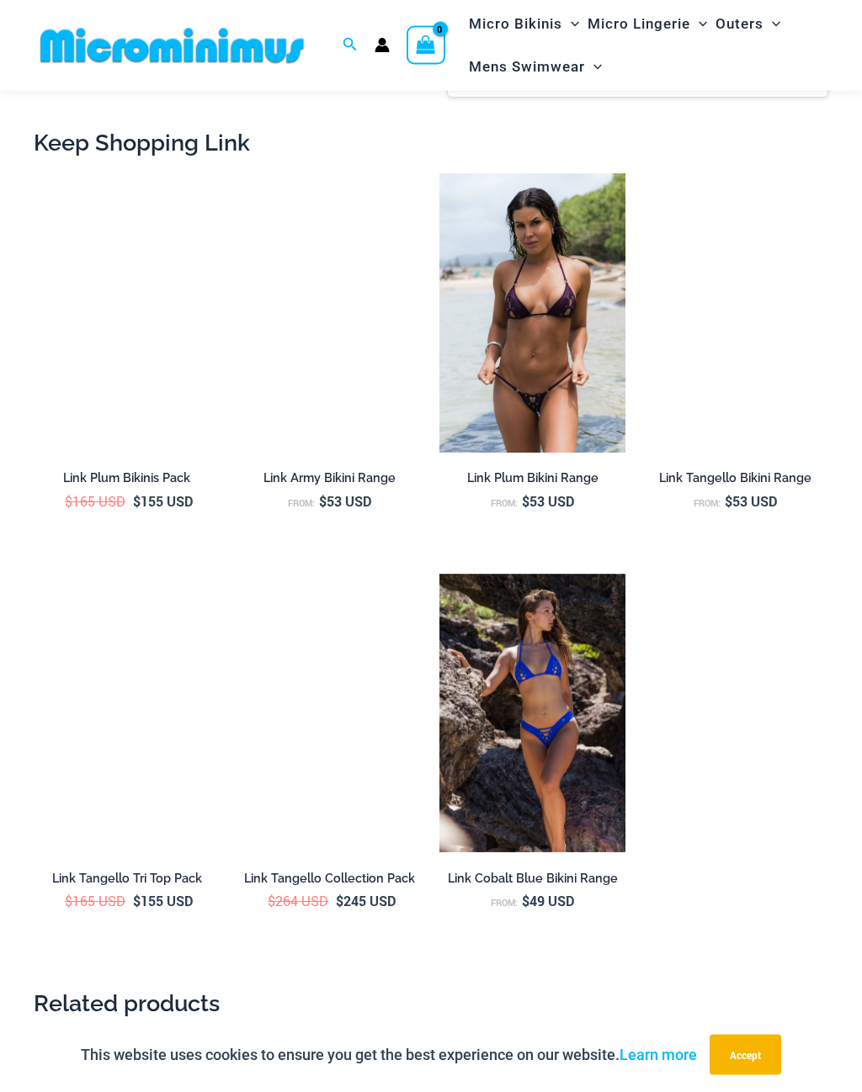
scroll to position [2194, 0]
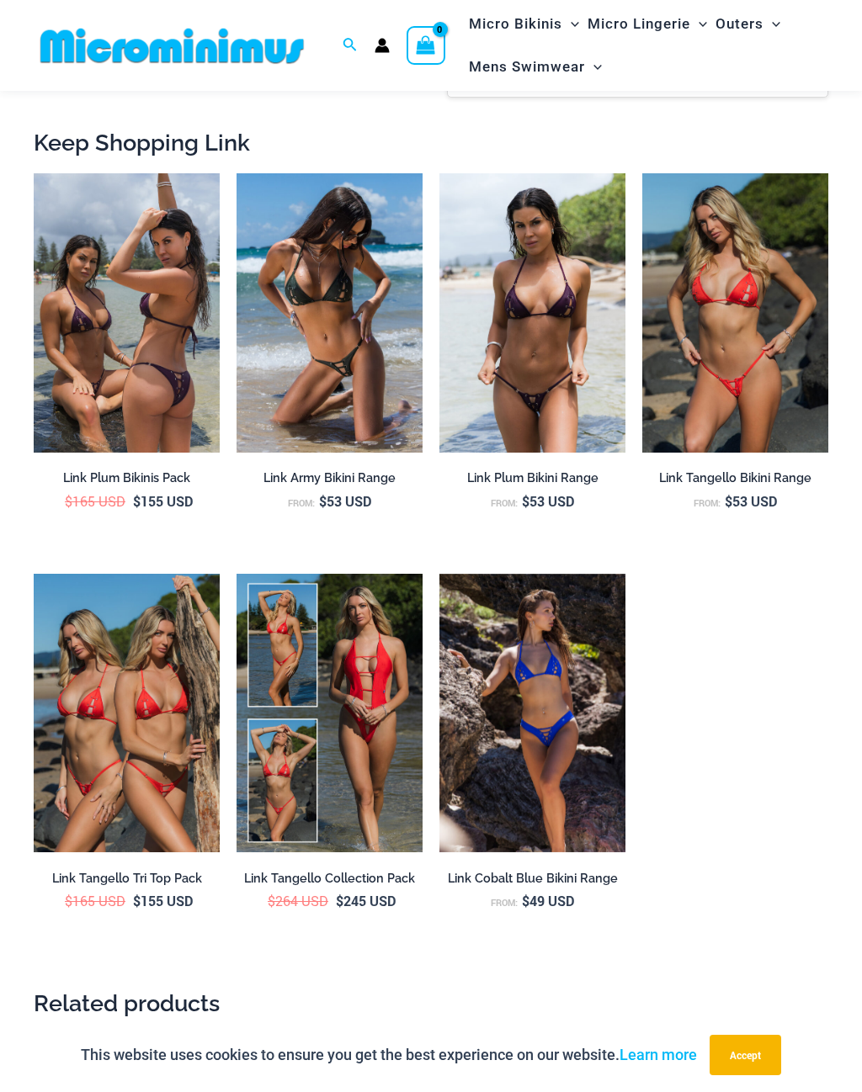
click at [439, 173] on img at bounding box center [439, 173] width 0 height 0
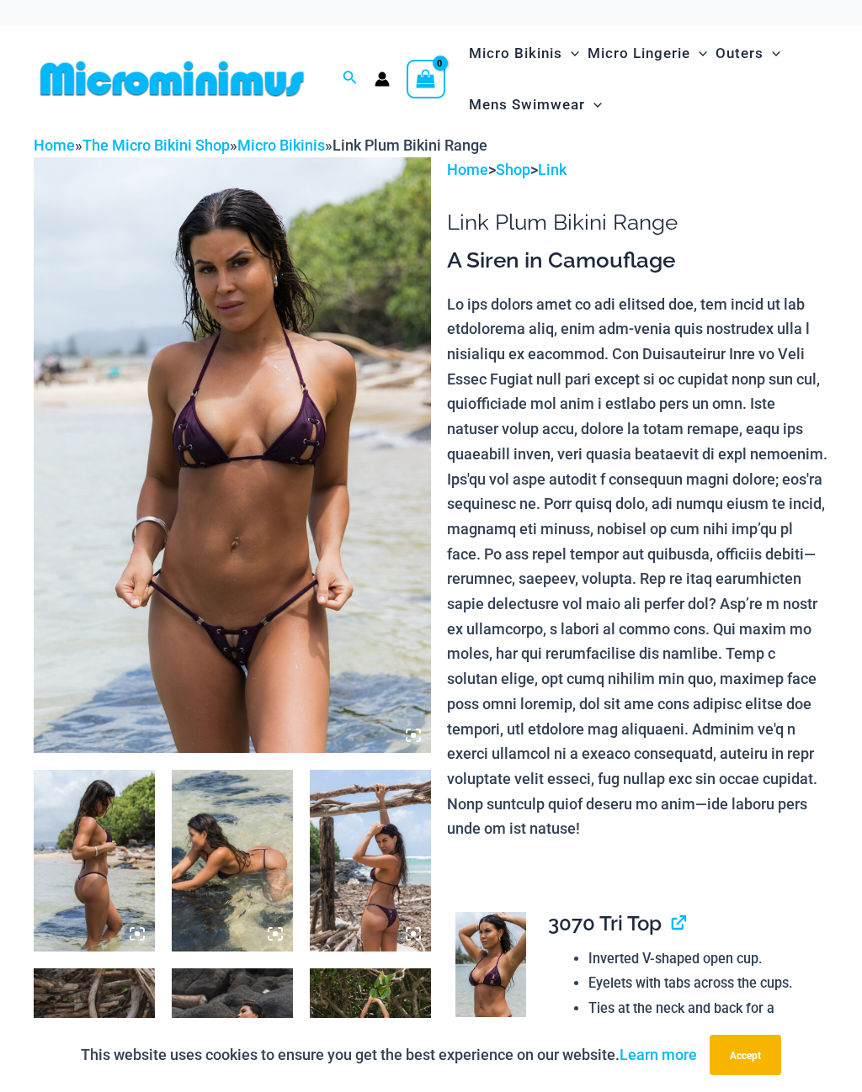
click at [125, 883] on img at bounding box center [94, 861] width 121 height 182
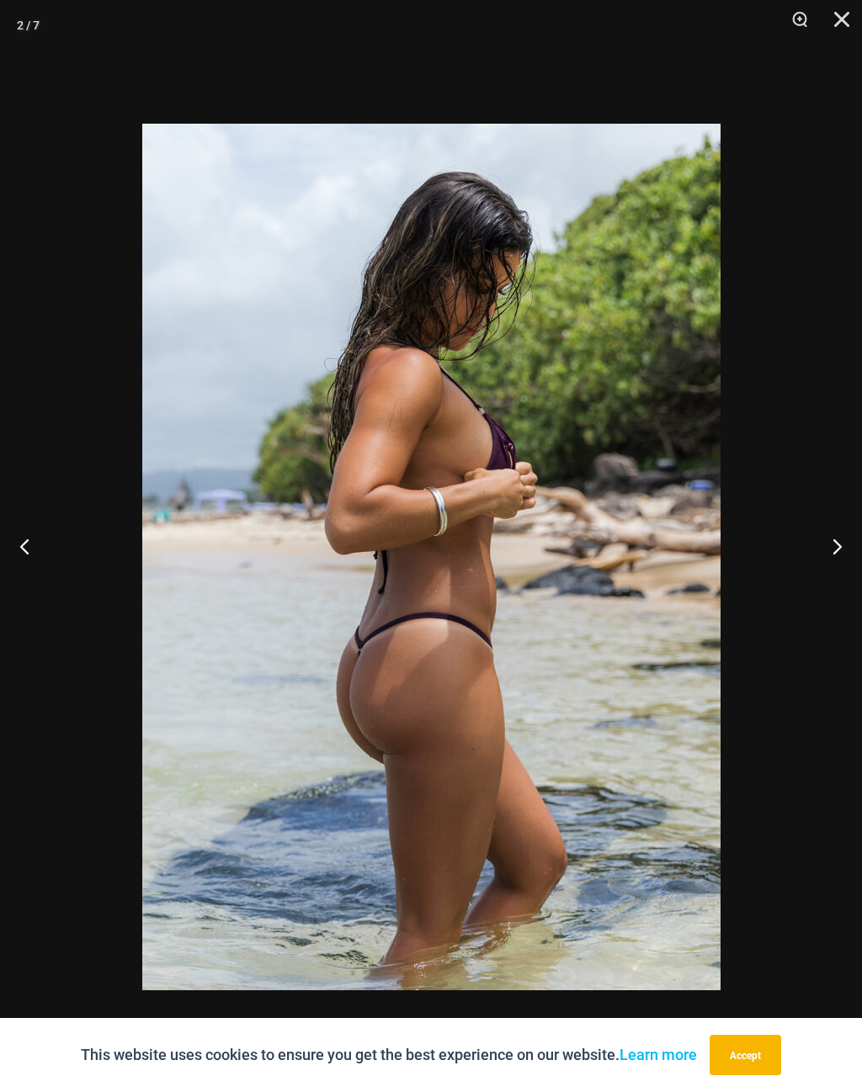
click at [835, 557] on button "Next" at bounding box center [830, 546] width 63 height 84
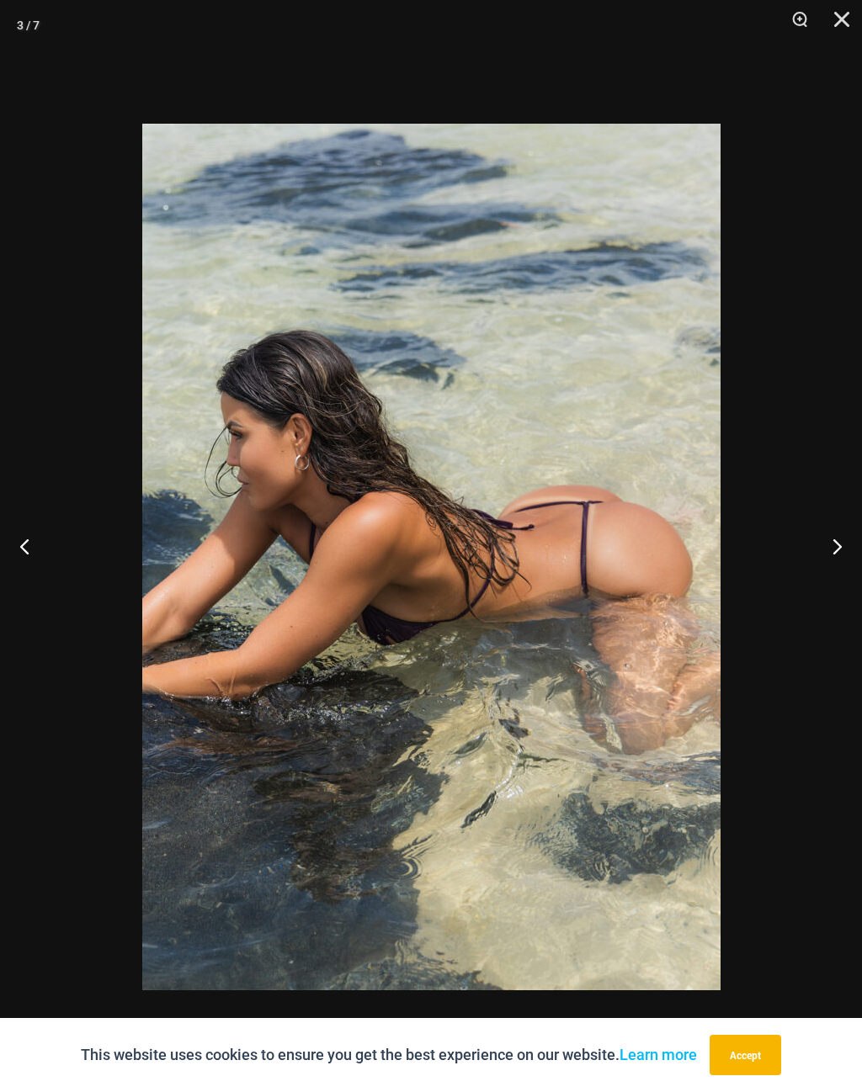
click at [833, 560] on button "Next" at bounding box center [830, 546] width 63 height 84
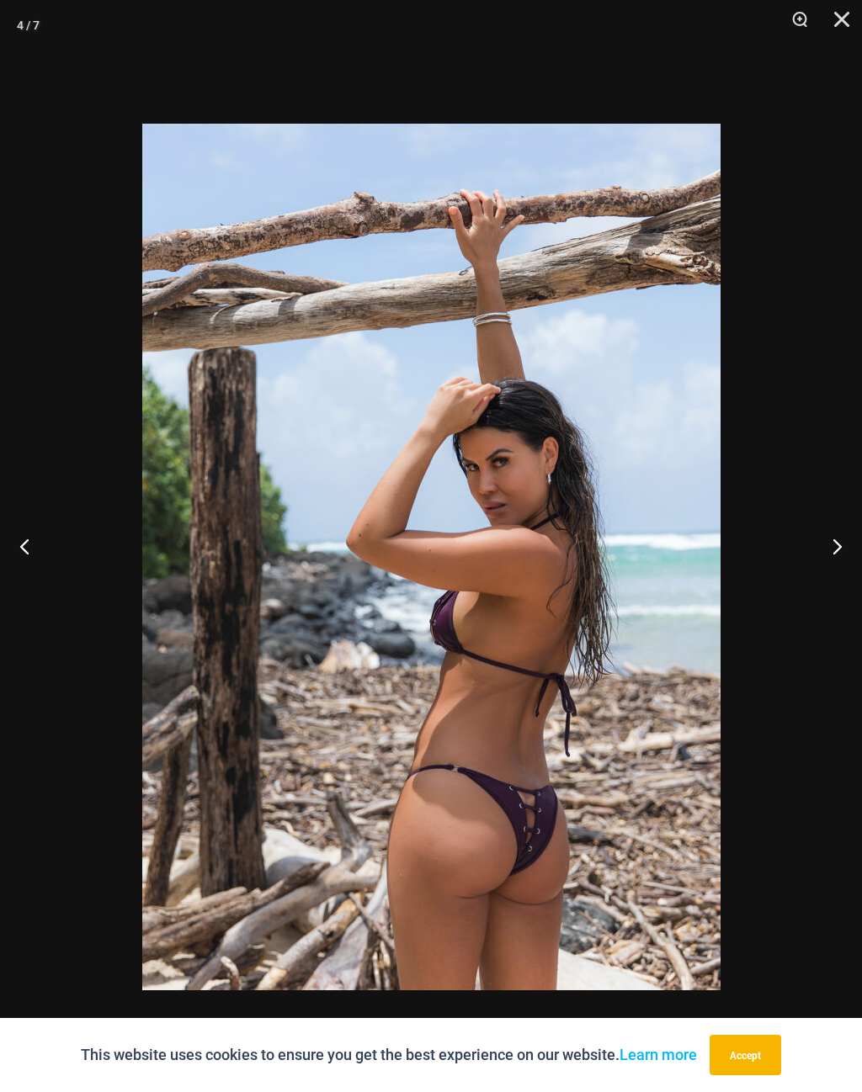
click at [824, 556] on button "Next" at bounding box center [830, 546] width 63 height 84
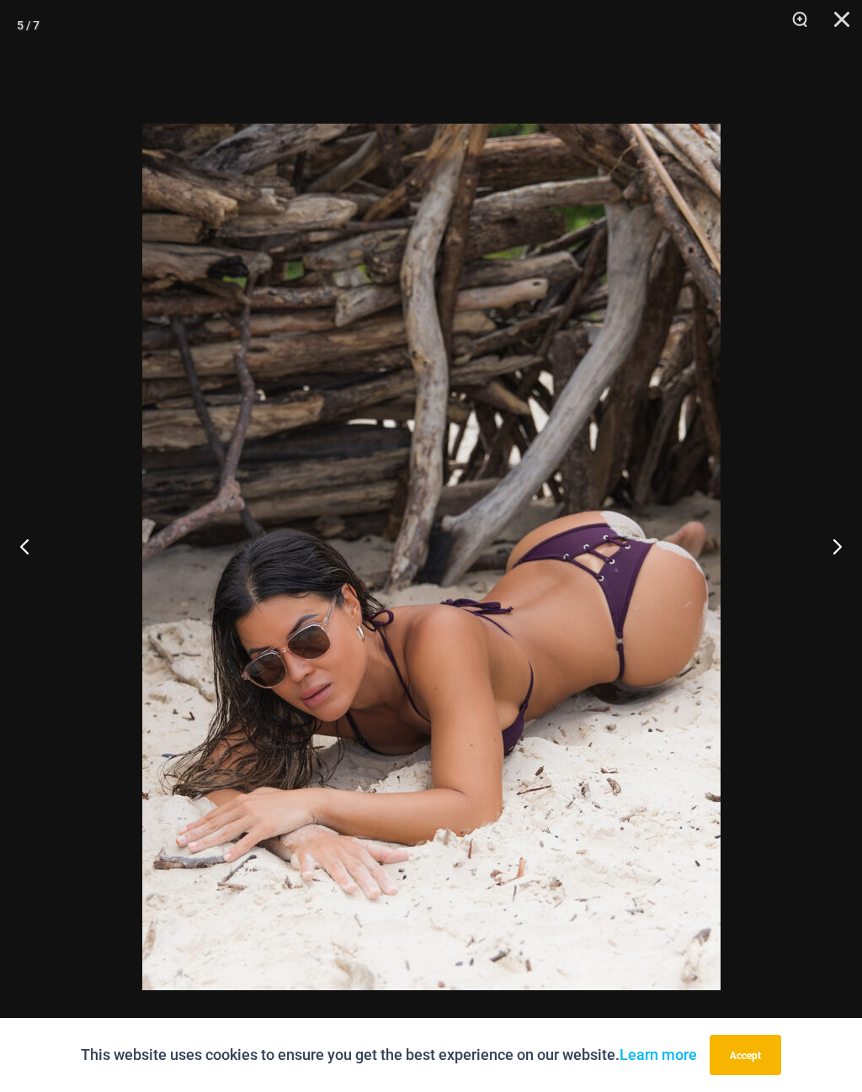
click at [835, 559] on button "Next" at bounding box center [830, 546] width 63 height 84
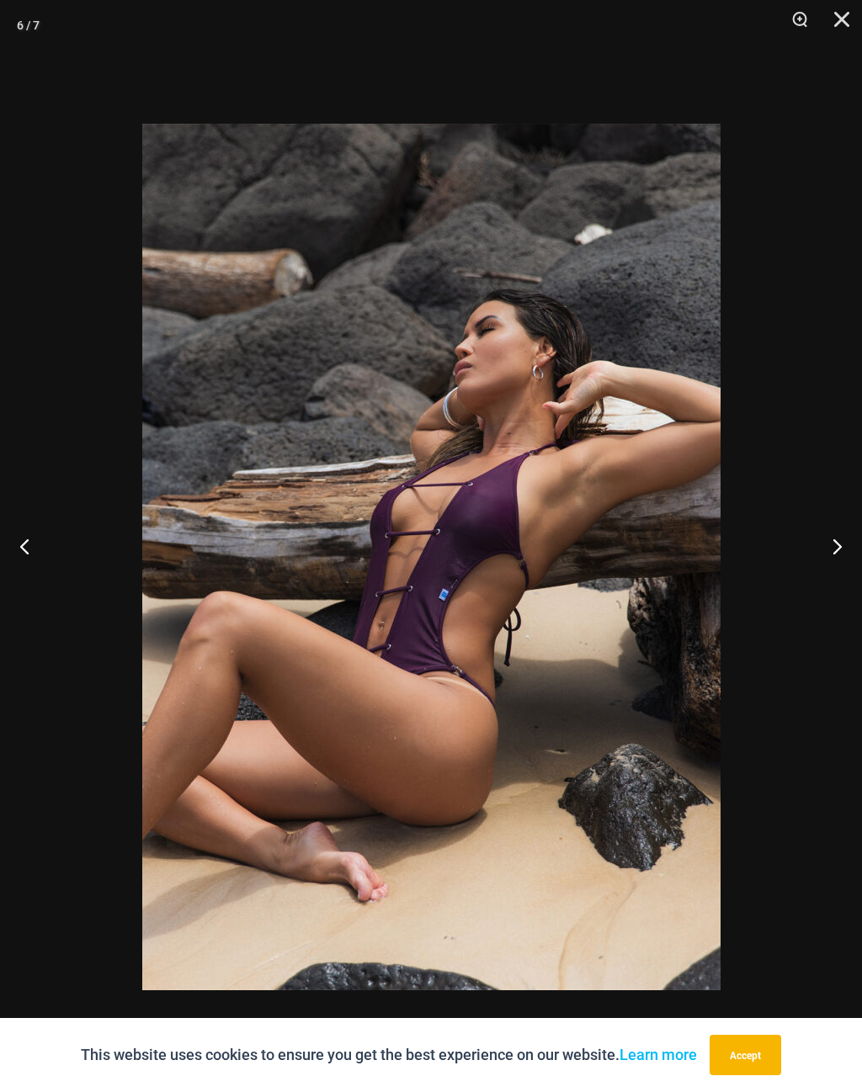
click at [836, 558] on button "Next" at bounding box center [830, 546] width 63 height 84
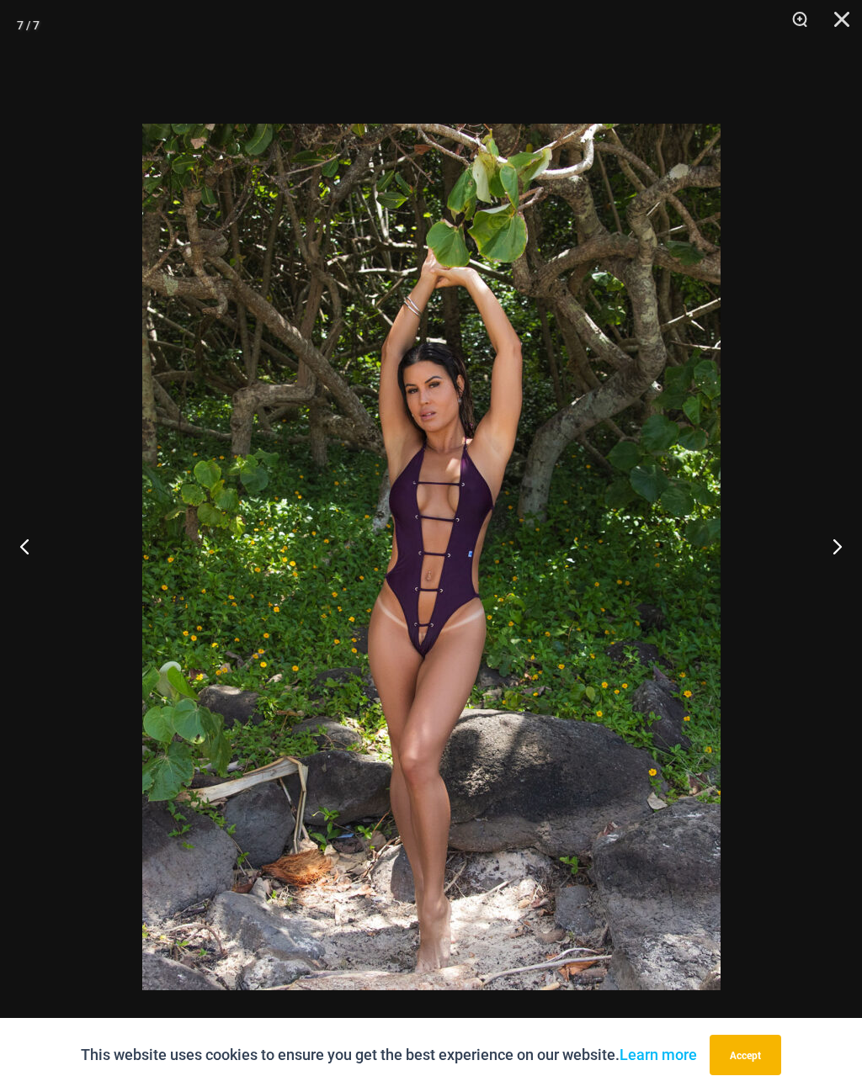
click at [836, 564] on button "Next" at bounding box center [830, 546] width 63 height 84
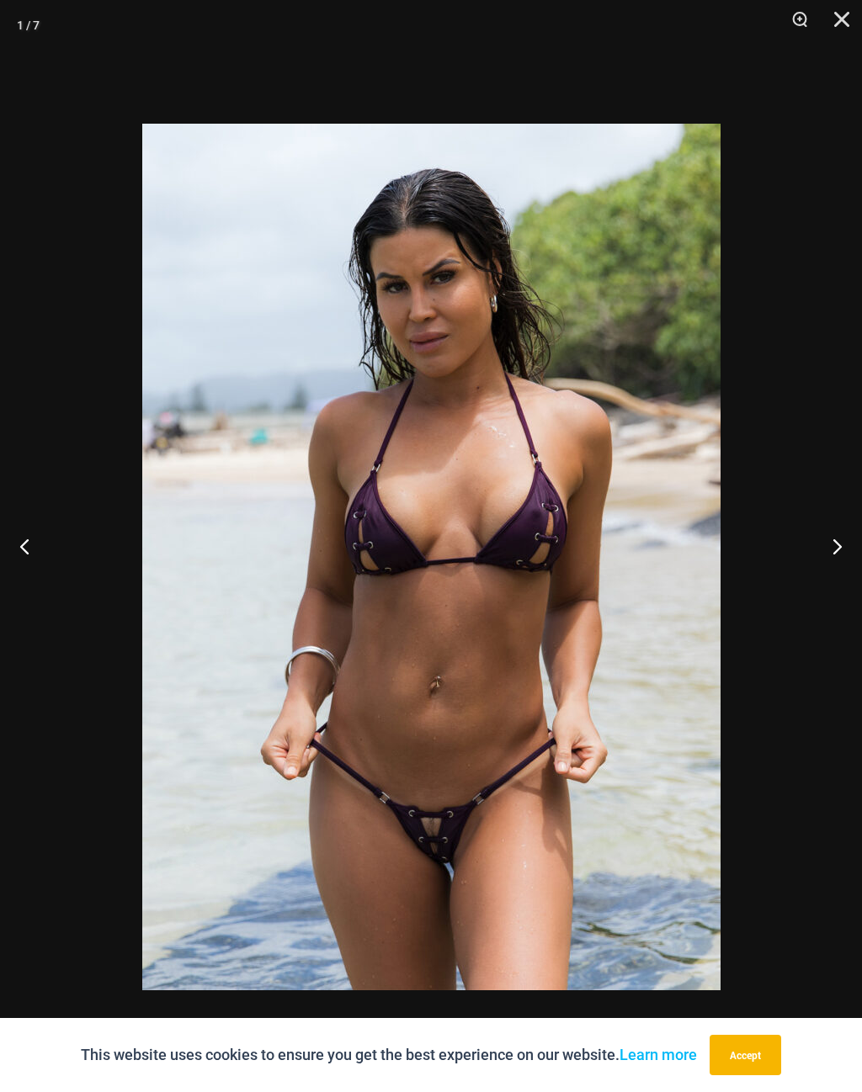
click at [839, 34] on button "Close" at bounding box center [835, 25] width 42 height 50
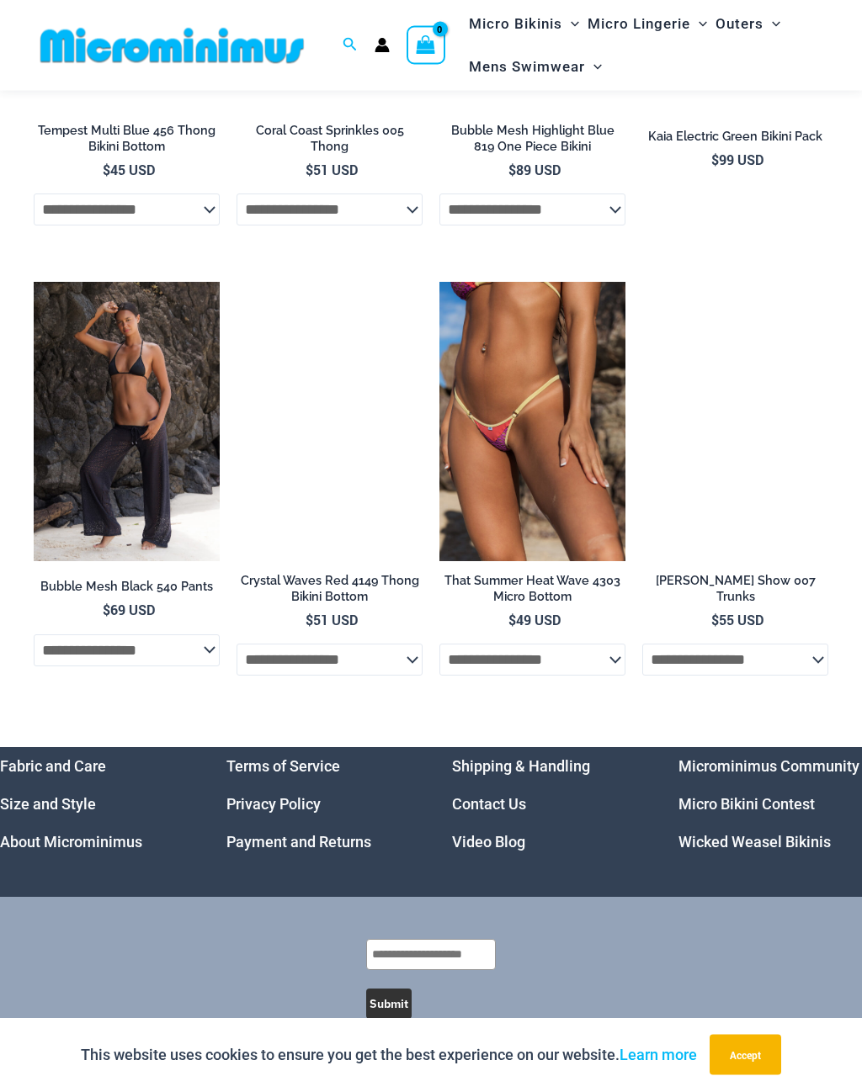
scroll to position [5409, 0]
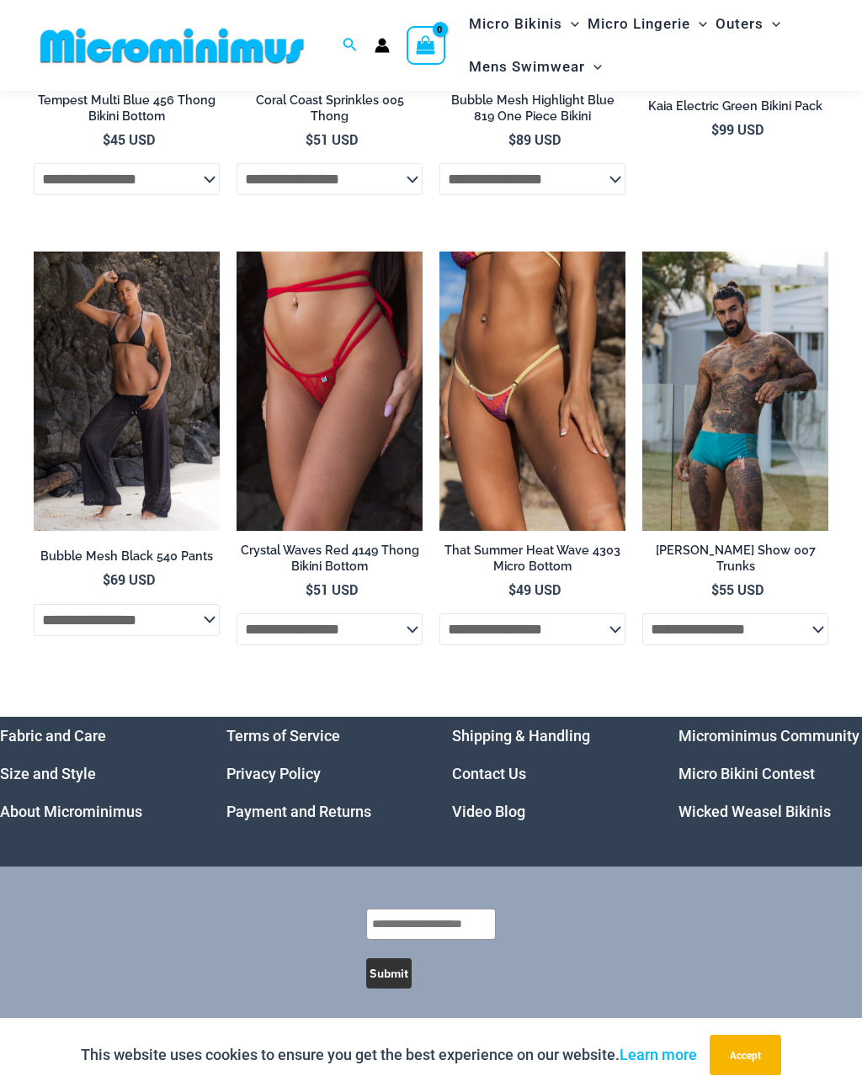
click at [780, 783] on link "Micro Bikini Contest" at bounding box center [746, 774] width 136 height 18
